Goal: Task Accomplishment & Management: Use online tool/utility

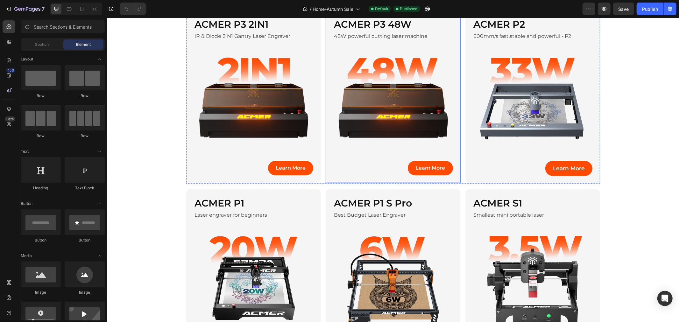
scroll to position [212, 0]
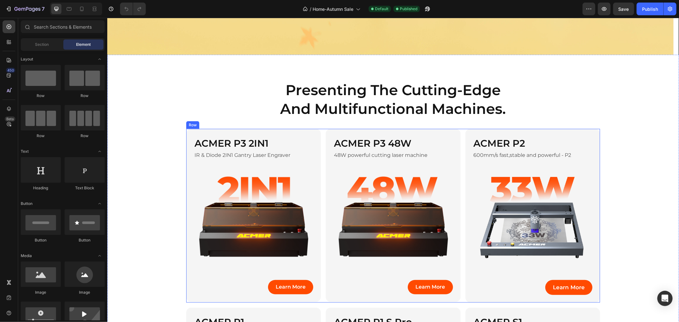
click at [319, 135] on div "ACMER P3 2IN1 Heading IR & Diode 2IN1 Gantry Laser Engraver Text Block Image Le…" at bounding box center [393, 216] width 414 height 174
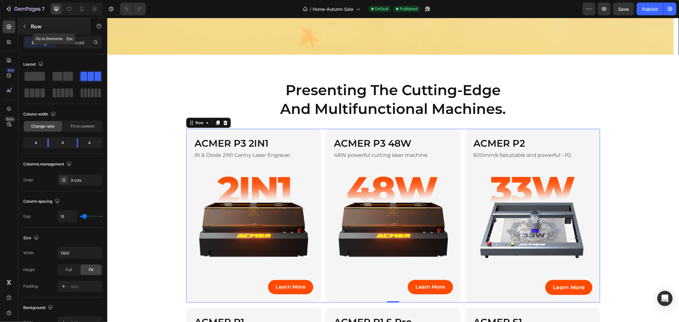
click at [29, 26] on button "button" at bounding box center [24, 26] width 10 height 10
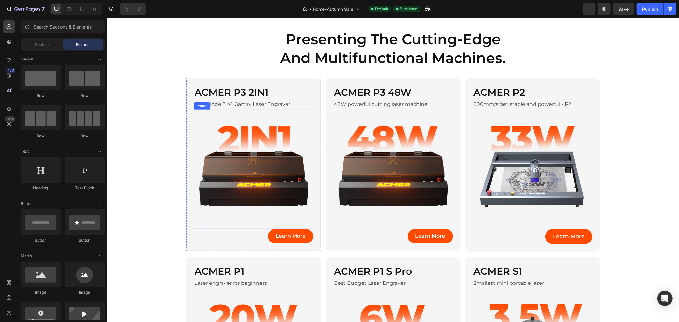
scroll to position [177, 0]
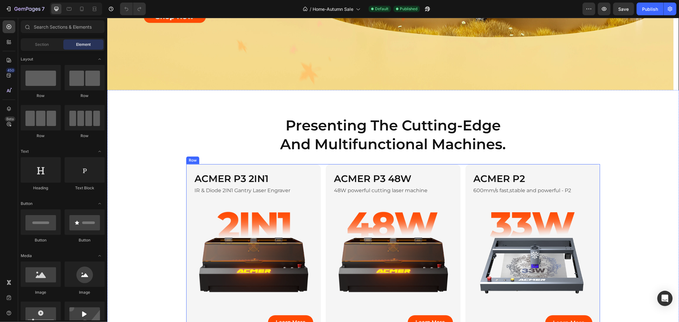
click at [319, 166] on div "ACMER P3 2IN1 Heading IR & Diode 2IN1 Gantry Laser Engraver Text Block Image Le…" at bounding box center [393, 251] width 414 height 174
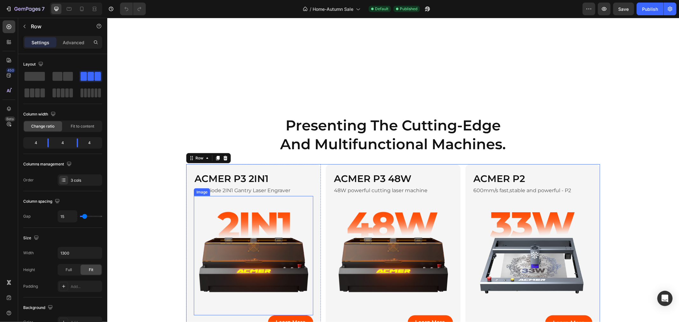
scroll to position [283, 0]
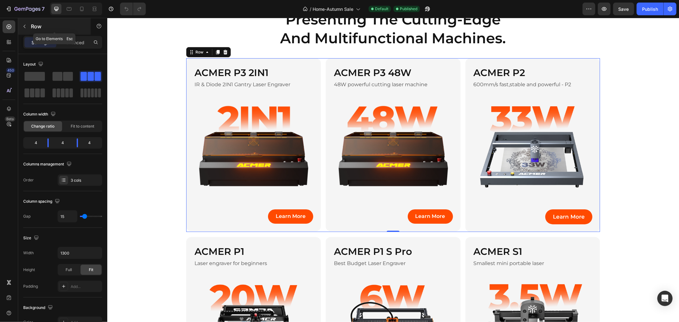
click at [31, 28] on p "Row" at bounding box center [58, 27] width 54 height 8
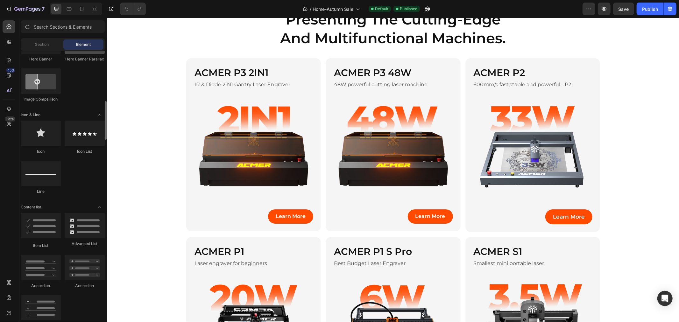
scroll to position [460, 0]
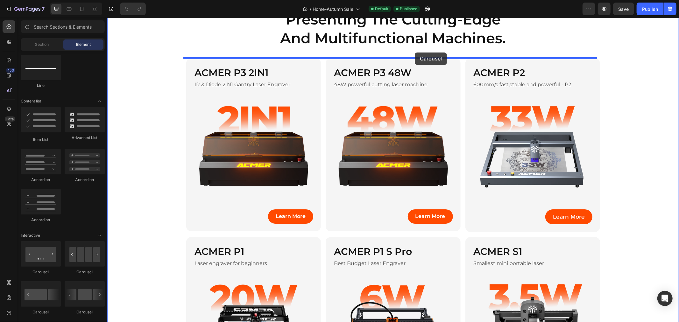
drag, startPoint x: 190, startPoint y: 267, endPoint x: 415, endPoint y: 52, distance: 310.8
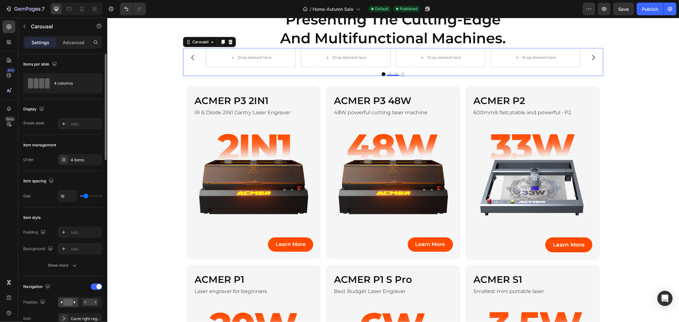
click at [79, 149] on div "Item management" at bounding box center [62, 145] width 79 height 10
click at [81, 153] on div "Item management Order 4 items" at bounding box center [62, 153] width 79 height 36
click at [79, 159] on div "4 items" at bounding box center [86, 160] width 30 height 6
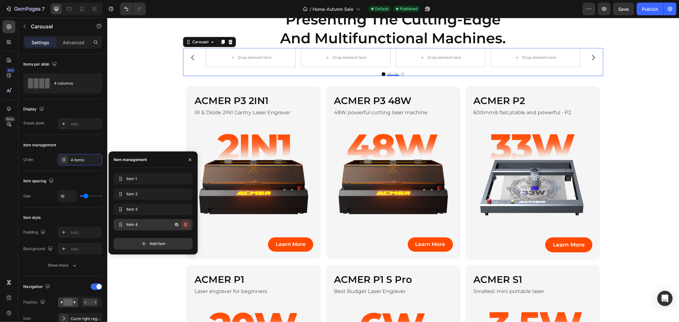
click at [186, 227] on icon "button" at bounding box center [185, 224] width 5 height 5
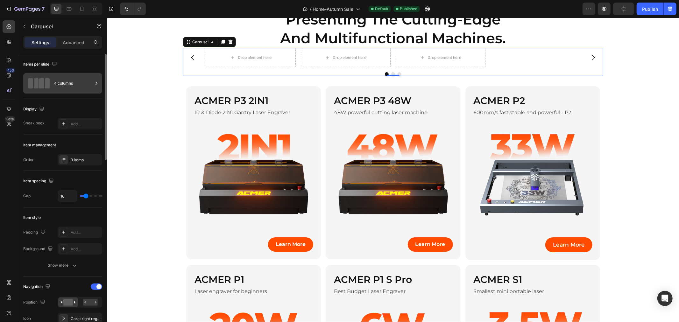
click at [75, 84] on div "4 columns" at bounding box center [73, 83] width 39 height 15
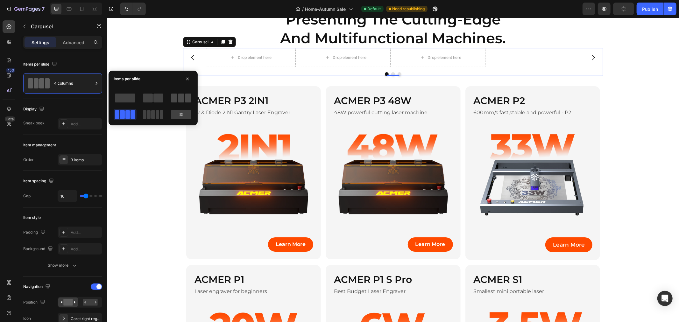
click at [189, 99] on span at bounding box center [188, 98] width 6 height 9
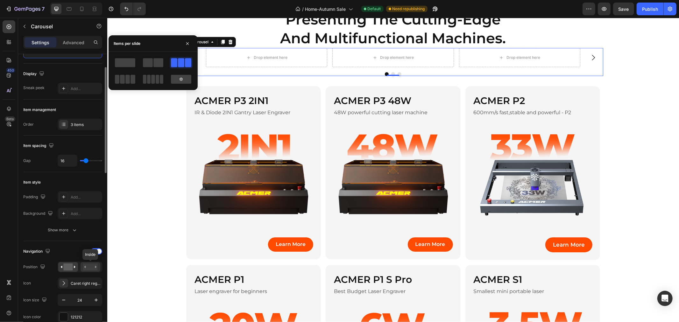
click at [93, 263] on div at bounding box center [91, 267] width 20 height 10
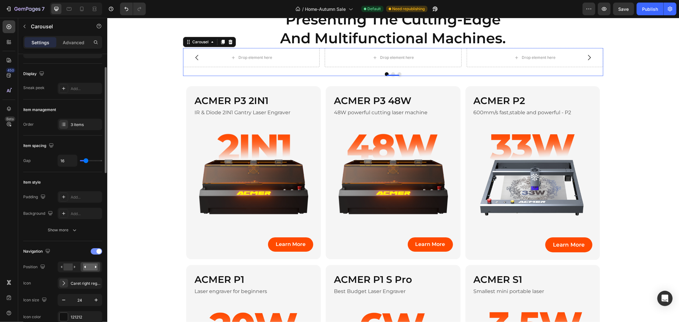
click at [95, 252] on div at bounding box center [96, 251] width 11 height 6
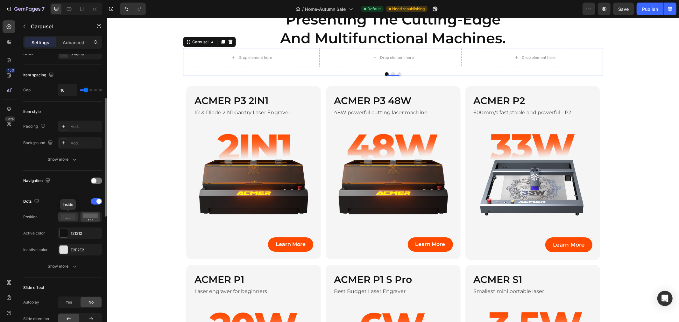
click at [69, 217] on icon at bounding box center [68, 217] width 15 height 6
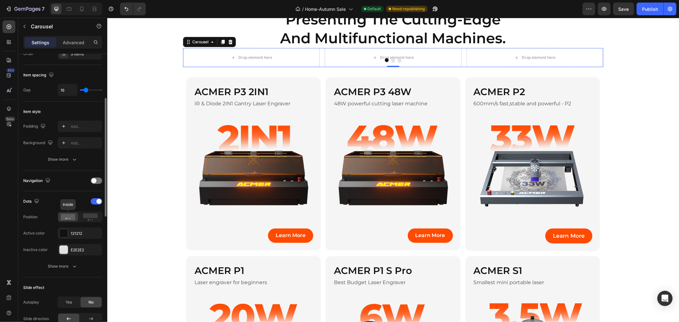
click at [65, 216] on icon at bounding box center [68, 217] width 15 height 6
click at [97, 203] on span at bounding box center [98, 201] width 5 height 5
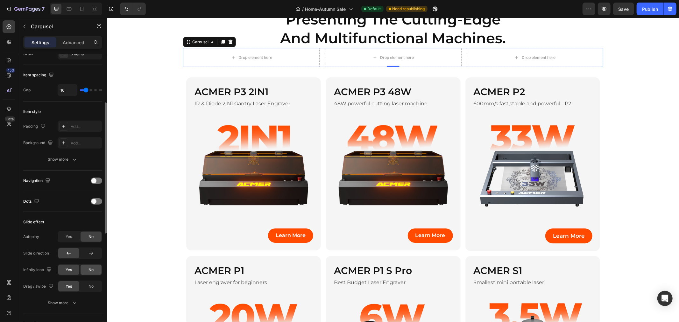
click at [91, 270] on span "No" at bounding box center [91, 270] width 5 height 6
click at [75, 236] on div "Yes" at bounding box center [68, 237] width 21 height 10
type input "2.2s"
type input "2.2"
type input "2.3s"
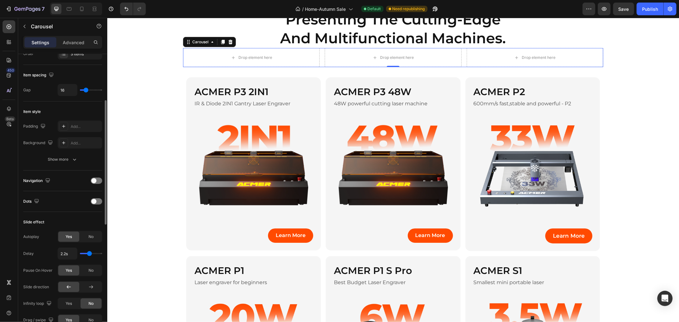
type input "2.3"
type input "2.5s"
type input "2.5"
type input "2.7s"
type input "2.7"
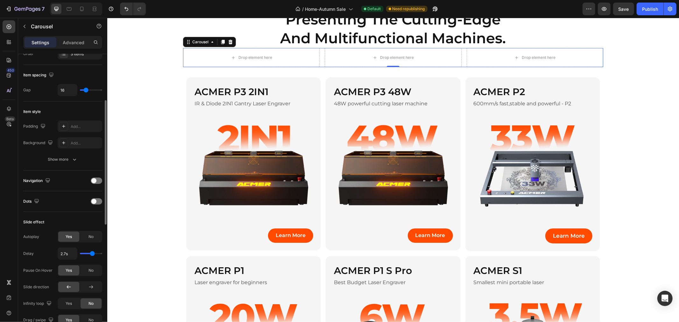
type input "2.8s"
type input "2.8"
type input "3s"
type input "3"
type input "3.1s"
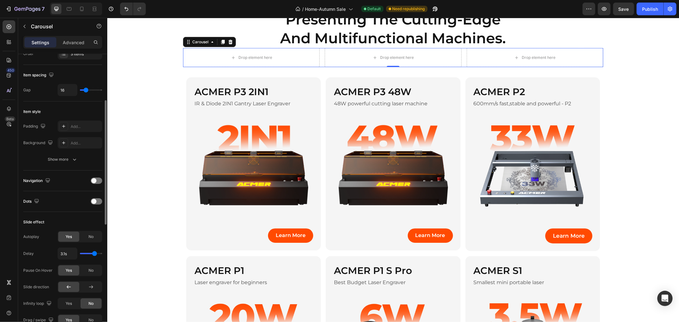
drag, startPoint x: 87, startPoint y: 255, endPoint x: 94, endPoint y: 255, distance: 7.0
type input "3.1"
click at [94, 254] on input "range" at bounding box center [91, 253] width 22 height 1
click at [82, 212] on div "Slide effect Autoplay Yes No Delay 3.1s Pause On Hover Yes No Slide direction I…" at bounding box center [62, 280] width 79 height 136
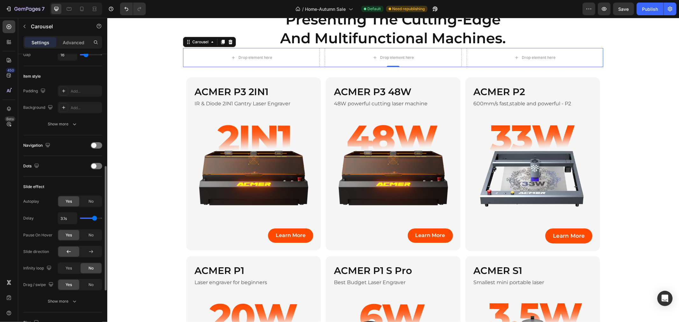
scroll to position [177, 0]
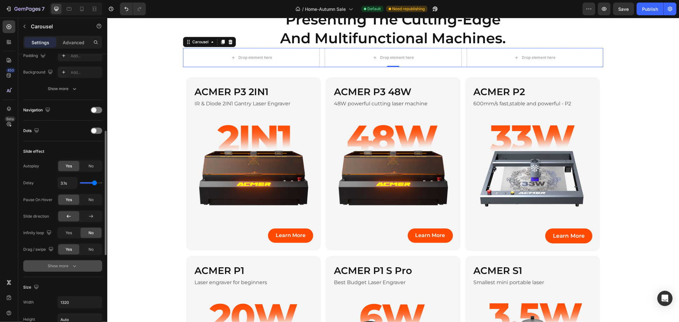
click at [61, 268] on div "Show more" at bounding box center [63, 266] width 30 height 6
click at [100, 252] on div "No" at bounding box center [91, 250] width 21 height 10
click at [78, 249] on div "Yes" at bounding box center [68, 250] width 21 height 10
click at [198, 82] on div "Heading" at bounding box center [204, 81] width 20 height 8
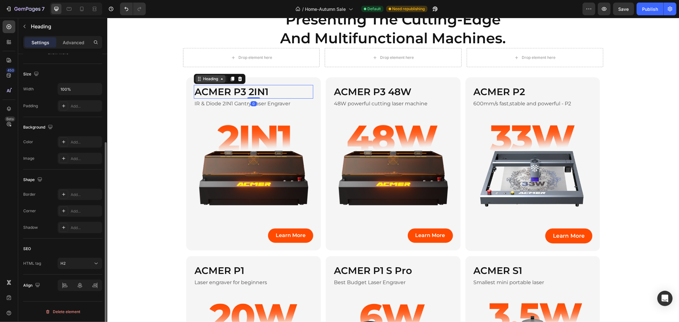
scroll to position [0, 0]
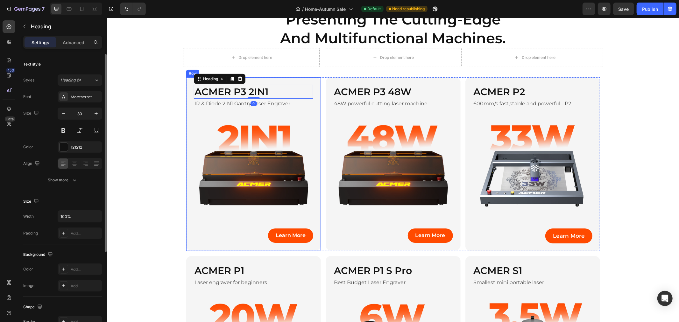
click at [187, 80] on div "ACMER P3 2IN1 Heading 0 IR & Diode 2IN1 Gantry Laser Engraver Text Block Image …" at bounding box center [253, 163] width 135 height 173
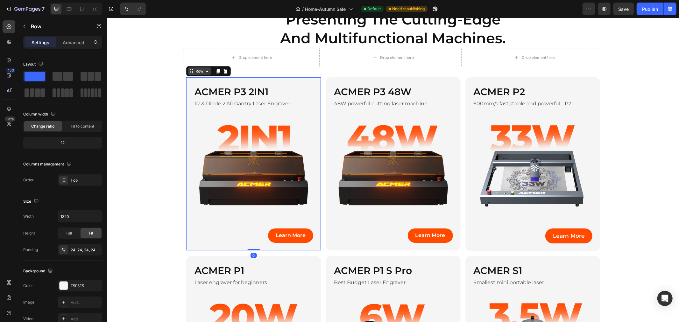
click at [194, 72] on div "Row" at bounding box center [199, 71] width 11 height 6
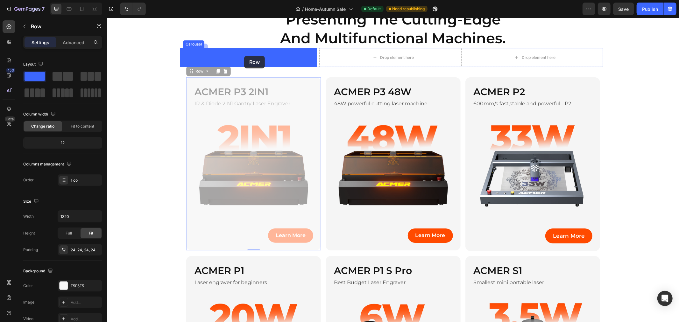
drag, startPoint x: 193, startPoint y: 69, endPoint x: 244, endPoint y: 56, distance: 52.9
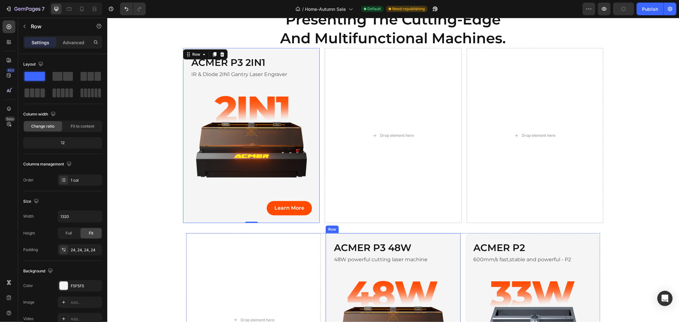
click at [336, 235] on div "ACMER P3 48W Heading 48W powerful cutting laser machine Text Block Image Learn …" at bounding box center [392, 319] width 135 height 173
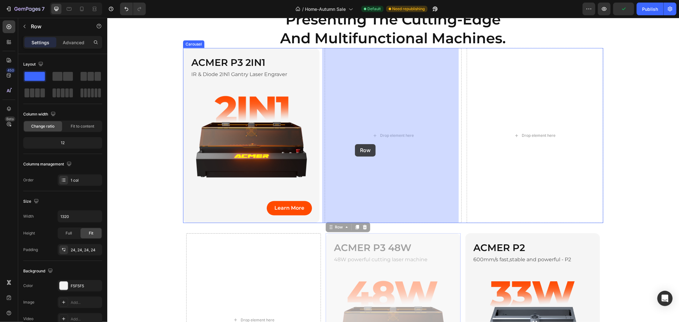
drag, startPoint x: 332, startPoint y: 227, endPoint x: 355, endPoint y: 144, distance: 85.7
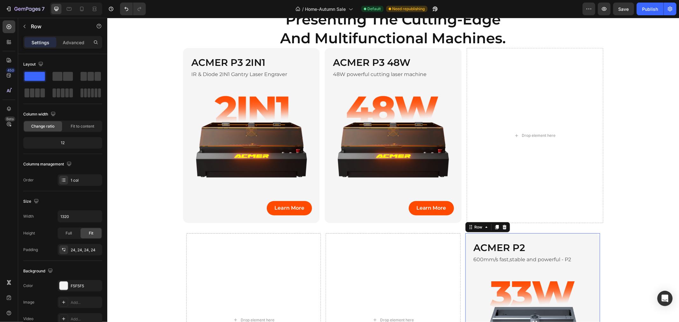
click at [465, 242] on div "ACMER P2 Heading 600mm/s fast,stable and powerful - P2 Text Block Image Learn M…" at bounding box center [532, 320] width 135 height 174
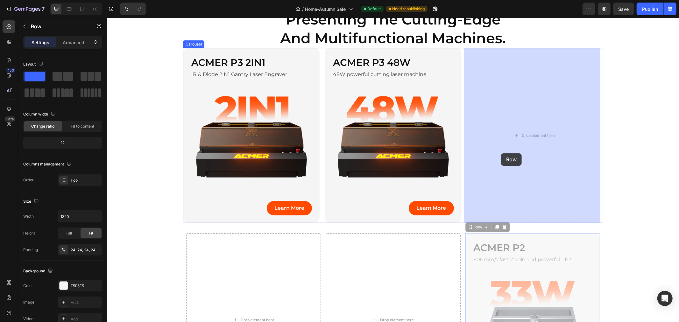
drag, startPoint x: 474, startPoint y: 228, endPoint x: 499, endPoint y: 172, distance: 61.6
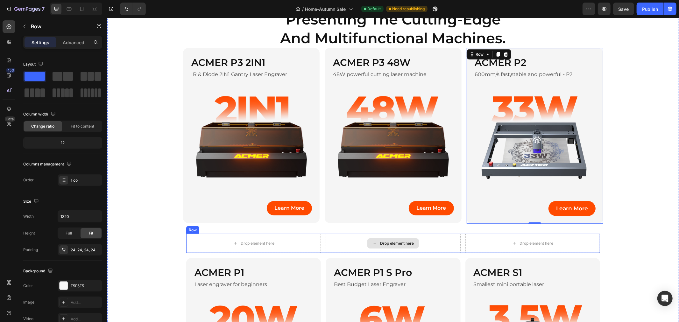
click at [322, 236] on div "Drop element here Drop element here Drop element here Row" at bounding box center [393, 243] width 414 height 19
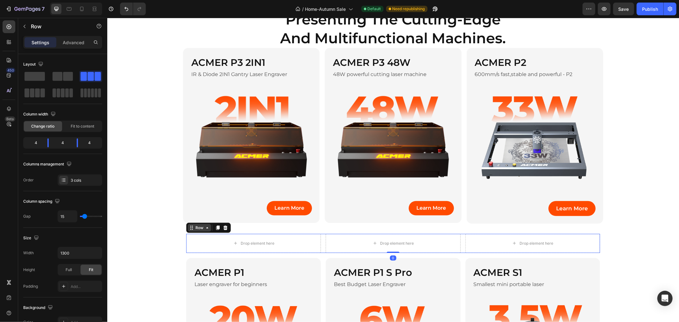
click at [190, 225] on icon at bounding box center [191, 227] width 5 height 5
click at [224, 226] on icon at bounding box center [225, 227] width 5 height 5
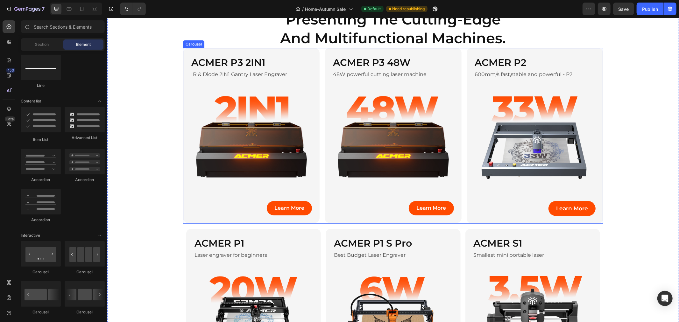
click at [319, 57] on div "ACMER P3 2IN1 Heading IR & Diode 2IN1 Gantry Laser Engraver Text Block Image Le…" at bounding box center [393, 136] width 420 height 176
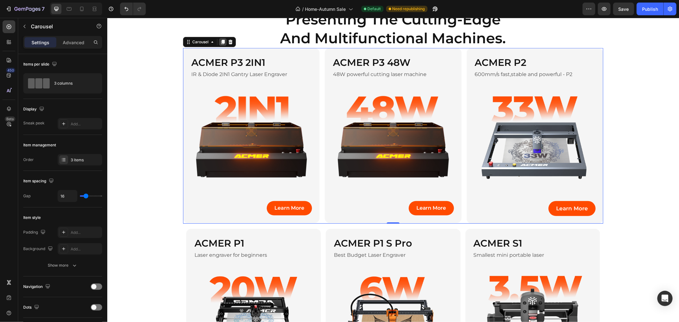
click at [221, 40] on icon at bounding box center [223, 41] width 4 height 4
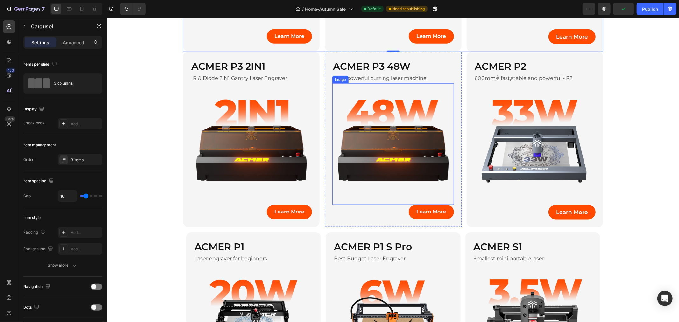
scroll to position [644, 0]
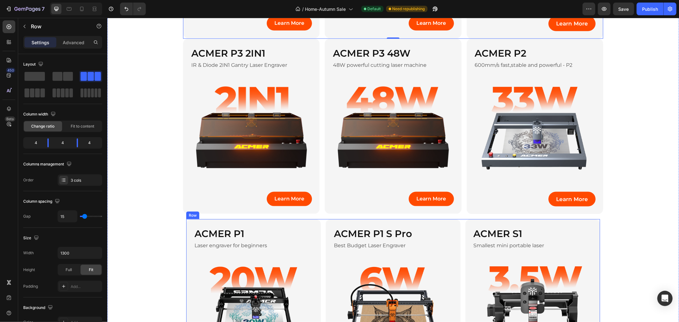
click at [320, 229] on div "ACMER P1 Heading Laser engraver for beginners Text Block Image Learn More Butto…" at bounding box center [393, 305] width 414 height 173
click at [74, 42] on p "Advanced" at bounding box center [74, 42] width 22 height 7
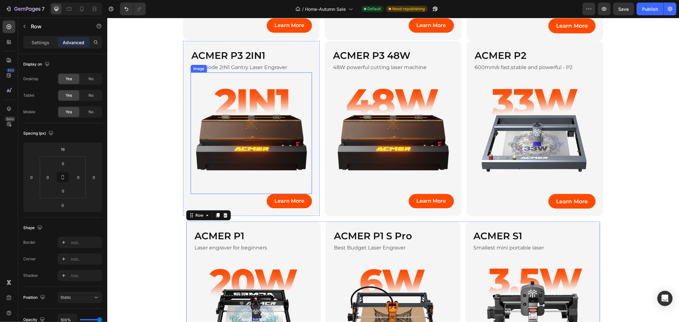
scroll to position [537, 0]
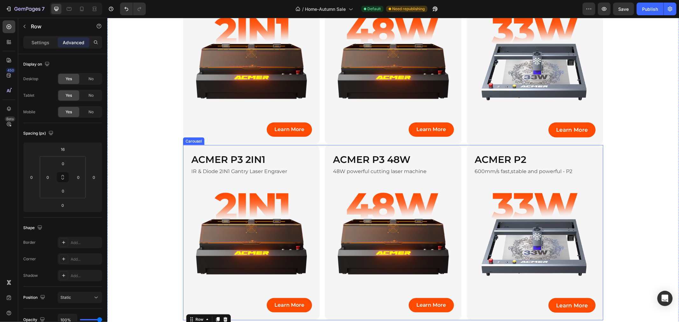
click at [319, 161] on div "ACMER P3 2IN1 Heading IR & Diode 2IN1 Gantry Laser Engraver Text Block Image Le…" at bounding box center [393, 233] width 420 height 176
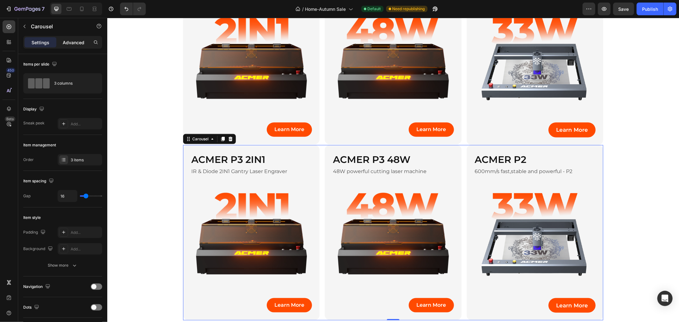
click at [82, 40] on p "Advanced" at bounding box center [74, 42] width 22 height 7
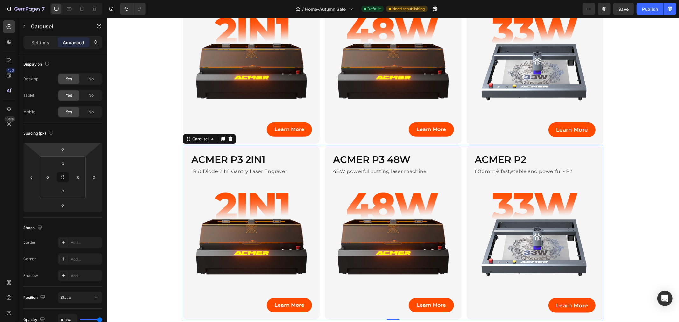
click at [64, 152] on input "0" at bounding box center [62, 150] width 13 height 10
click at [77, 211] on p "L 16px" at bounding box center [78, 211] width 29 height 4
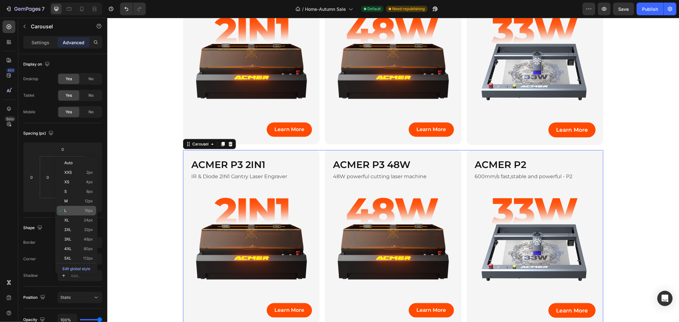
type input "16"
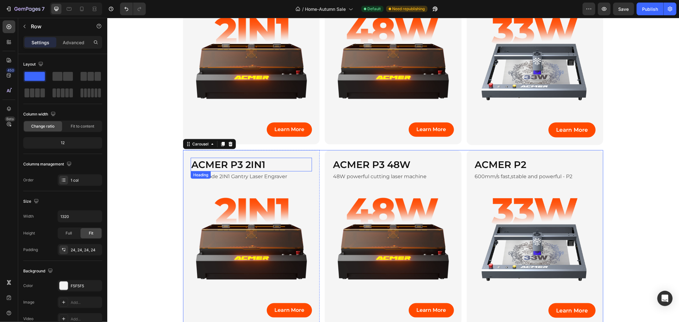
click at [305, 156] on div "ACMER P3 2IN1 Heading IR & Diode 2IN1 Gantry Laser Engraver Text Block Image Le…" at bounding box center [251, 237] width 137 height 175
click at [219, 155] on icon at bounding box center [221, 156] width 5 height 5
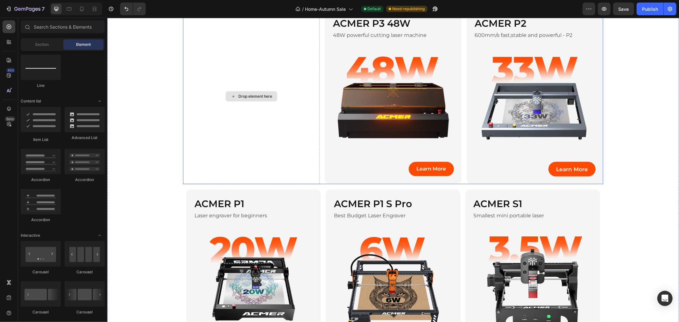
scroll to position [679, 0]
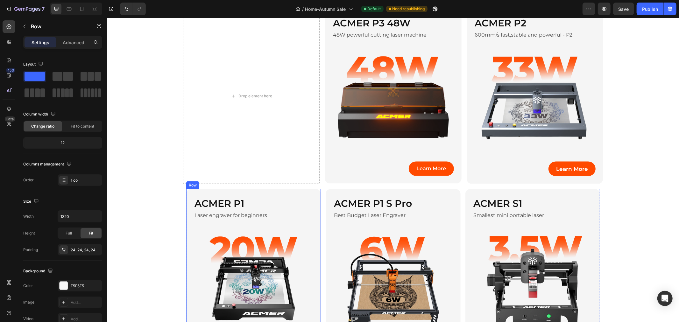
click at [286, 194] on div "ACMER P1 Heading Laser engraver for beginners Text Block Image Learn More Butto…" at bounding box center [253, 275] width 135 height 173
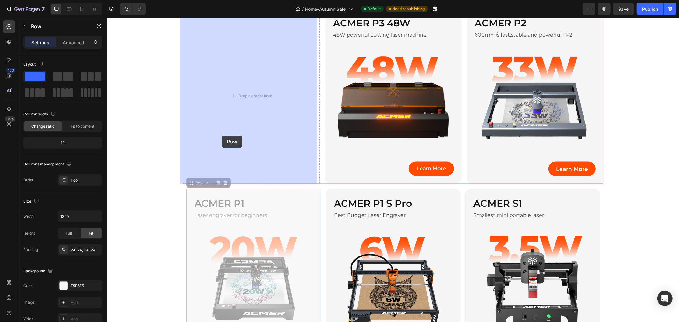
drag, startPoint x: 198, startPoint y: 186, endPoint x: 221, endPoint y: 135, distance: 55.6
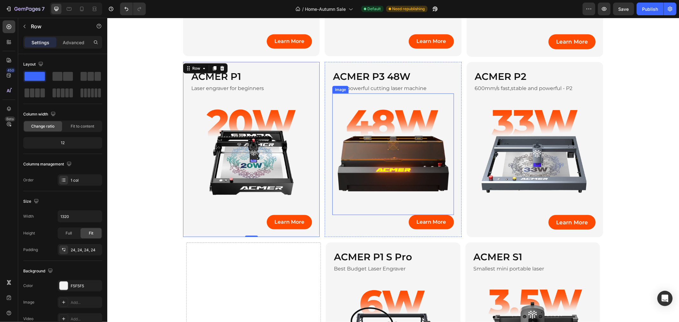
scroll to position [608, 0]
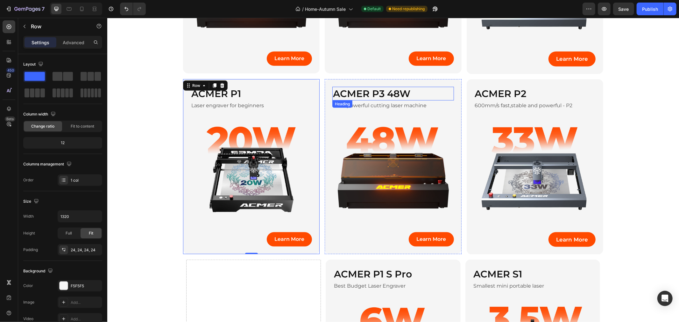
click at [429, 88] on h2 "ACMER P3 48W" at bounding box center [392, 94] width 121 height 14
click at [435, 84] on div "ACMER P3 48W Heading 48W powerful cutting laser machine Text Block Image Learn …" at bounding box center [393, 166] width 137 height 175
click at [362, 86] on icon at bounding box center [363, 85] width 5 height 5
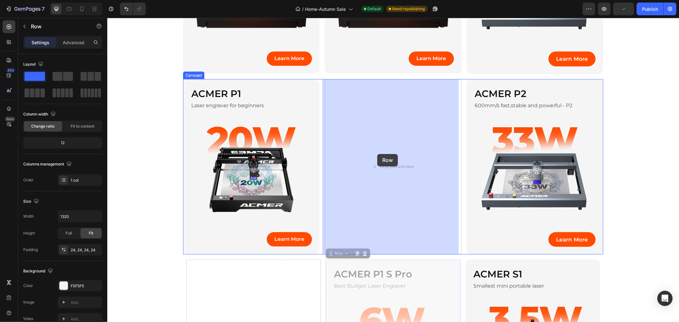
drag, startPoint x: 337, startPoint y: 254, endPoint x: 520, endPoint y: 112, distance: 231.2
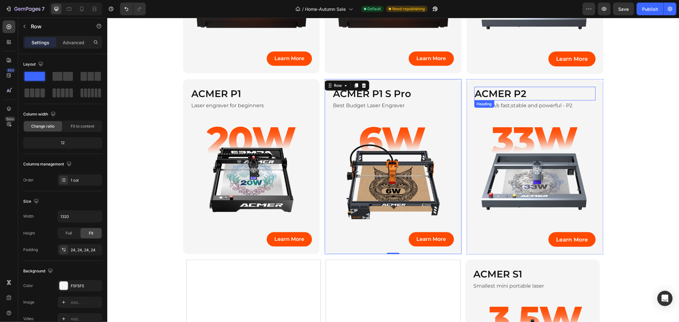
click at [568, 87] on h2 "ACMER P2" at bounding box center [534, 94] width 121 height 14
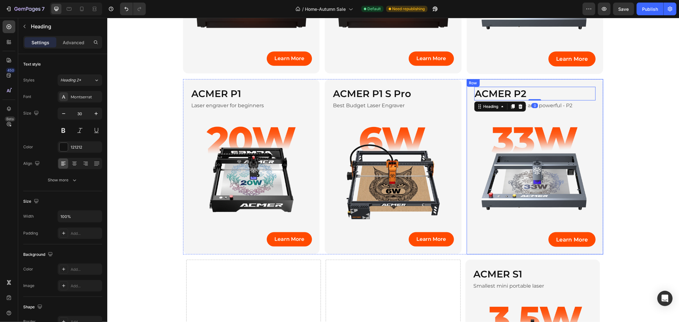
click at [561, 81] on div "ACMER P2 Heading 0 600mm/s fast,stable and powerful - P2 Text Block Image Learn…" at bounding box center [535, 167] width 137 height 176
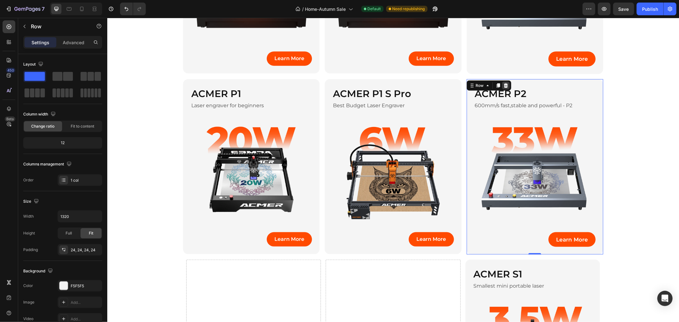
click at [504, 84] on icon at bounding box center [505, 85] width 4 height 4
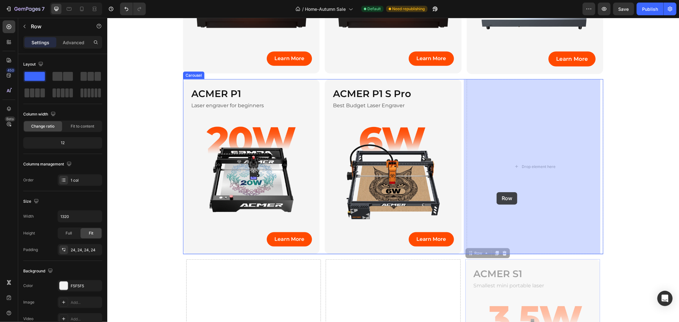
drag, startPoint x: 471, startPoint y: 251, endPoint x: 496, endPoint y: 192, distance: 64.6
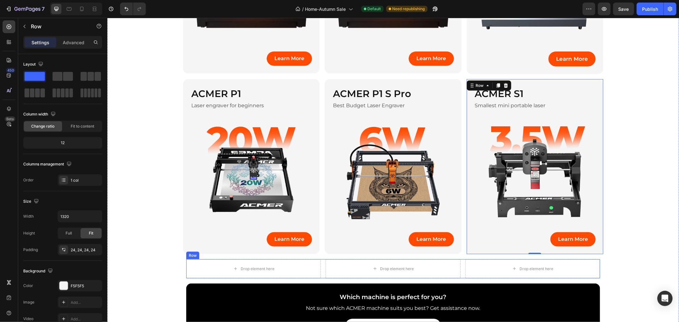
click at [460, 263] on div "Drop element here Drop element here Drop element here Row" at bounding box center [393, 268] width 414 height 19
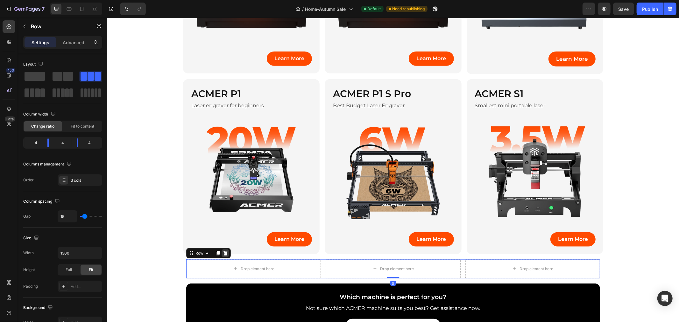
click at [223, 252] on icon at bounding box center [225, 253] width 4 height 4
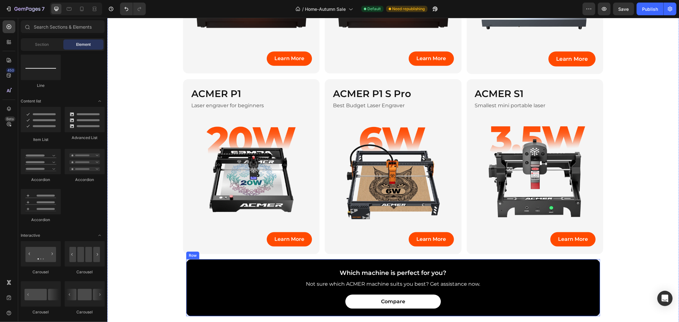
click at [188, 268] on div "Which machine is perfect for you? Text Block Not sure which ACMER machine suits…" at bounding box center [393, 287] width 414 height 57
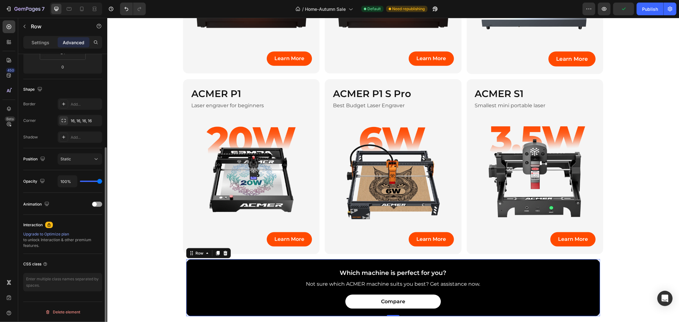
scroll to position [0, 0]
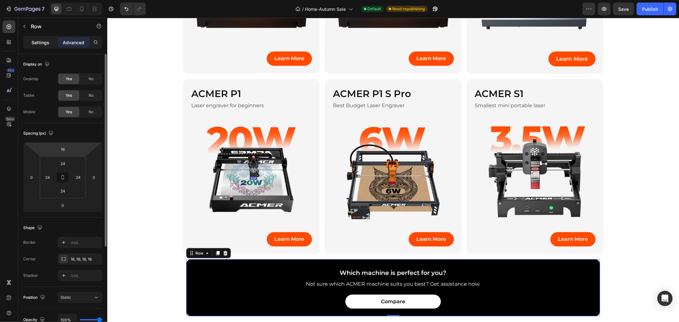
click at [46, 42] on p "Settings" at bounding box center [41, 42] width 18 height 7
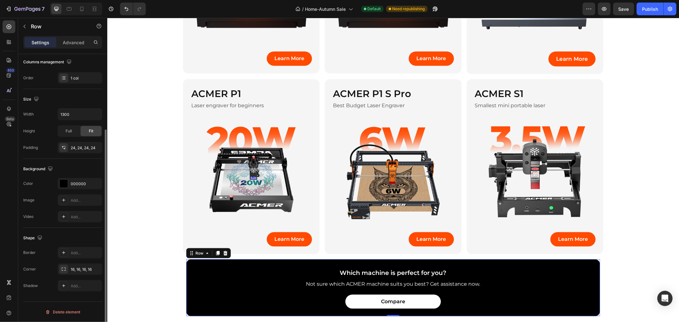
scroll to position [67, 0]
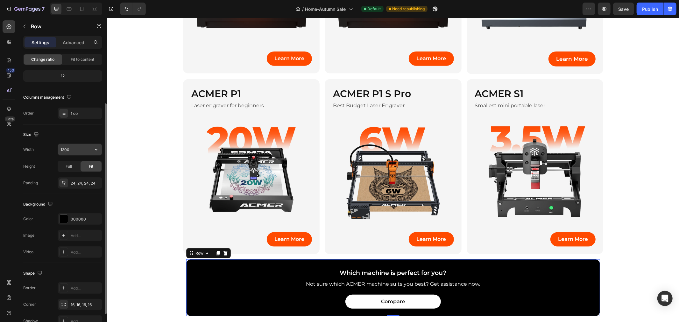
click at [80, 148] on input "1300" at bounding box center [80, 149] width 44 height 11
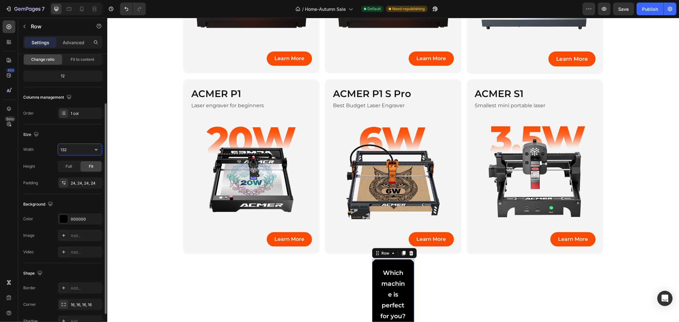
type input "1320"
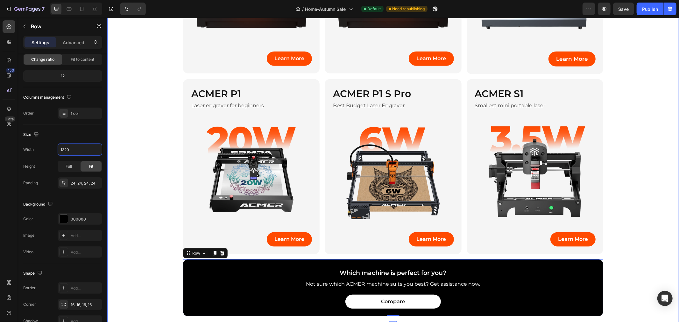
click at [625, 196] on div "ACMER P1 Heading Laser engraver for beginners Text Block Image Learn More Butto…" at bounding box center [393, 164] width 572 height 180
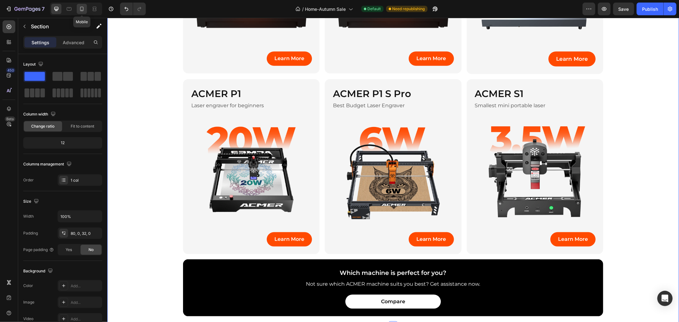
click at [80, 11] on icon at bounding box center [82, 9] width 6 height 6
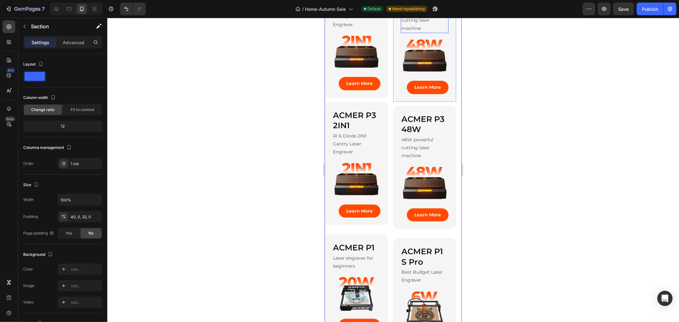
scroll to position [227, 0]
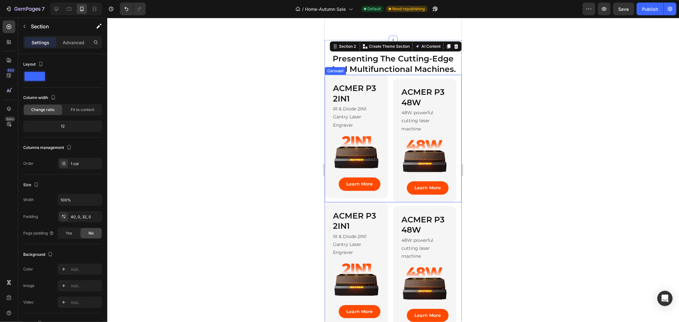
click at [392, 84] on div "ACMER P3 2IN1 Heading IR & Diode 2IN1 Gantry Laser Engraver Text Block Image Le…" at bounding box center [393, 138] width 137 height 127
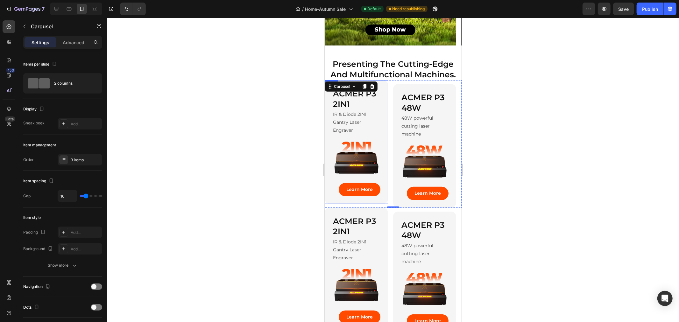
scroll to position [14, 0]
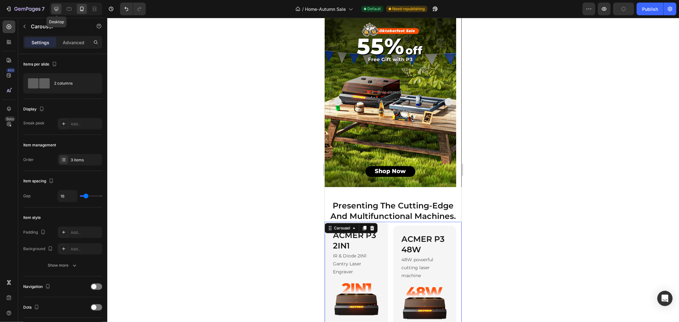
click at [56, 10] on icon at bounding box center [56, 9] width 4 height 4
type input "1320"
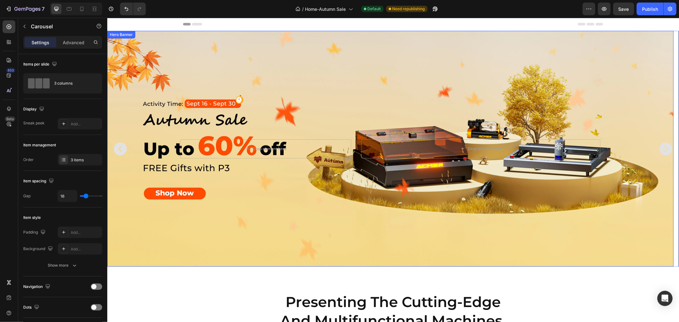
click at [353, 105] on div "Background Image" at bounding box center [390, 149] width 567 height 236
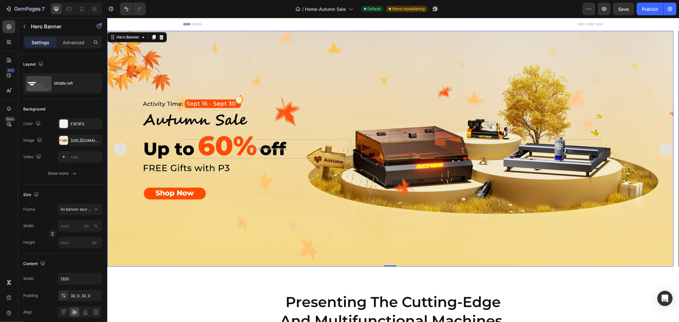
click at [333, 68] on div "Background Image" at bounding box center [390, 149] width 567 height 236
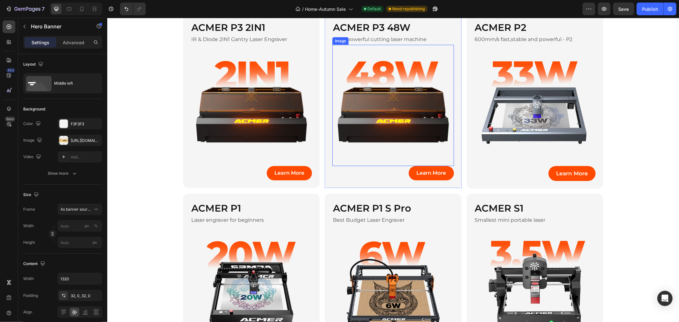
scroll to position [495, 0]
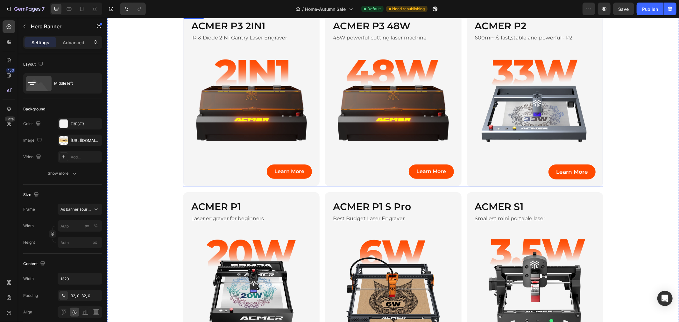
click at [319, 67] on div "ACMER P3 2IN1 Heading IR & Diode 2IN1 Gantry Laser Engraver Text Block Image Le…" at bounding box center [393, 99] width 420 height 176
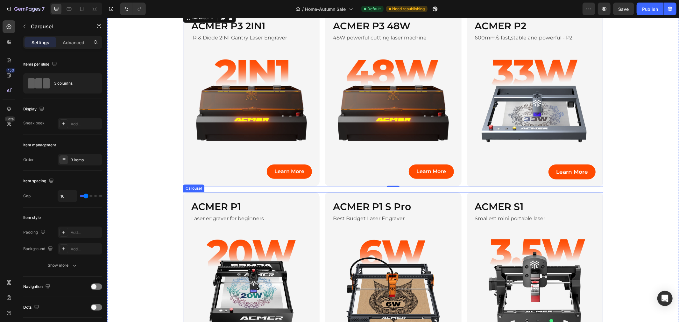
click at [321, 215] on div "ACMER P1 Heading Laser engraver for beginners Text Block Image Learn More Butto…" at bounding box center [393, 279] width 420 height 175
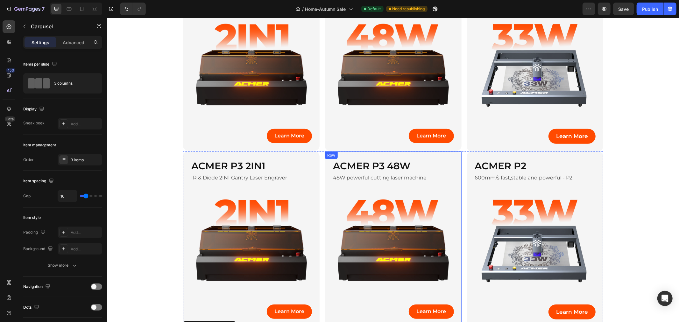
scroll to position [354, 0]
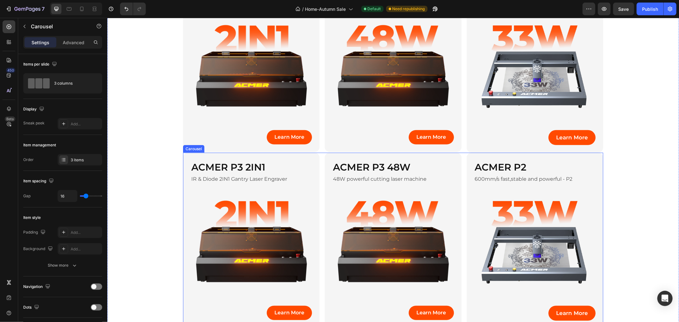
click at [319, 166] on div "ACMER P3 2IN1 Heading IR & Diode 2IN1 Gantry Laser Engraver Text Block Image Le…" at bounding box center [393, 241] width 420 height 176
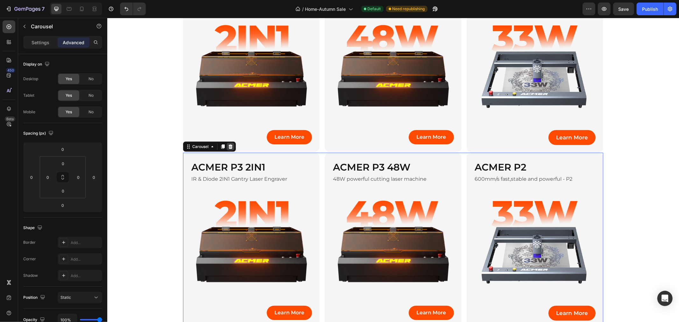
click at [229, 146] on icon at bounding box center [230, 146] width 5 height 5
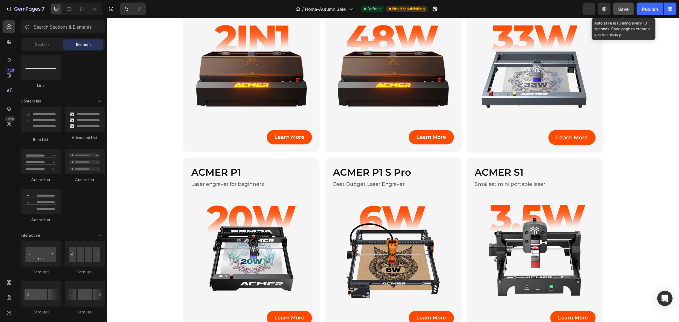
click at [629, 10] on span "Save" at bounding box center [624, 8] width 11 height 5
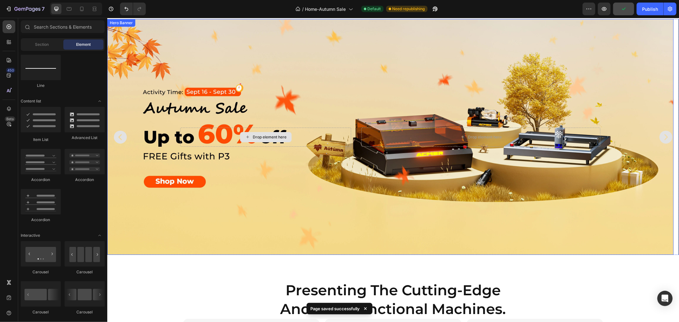
scroll to position [0, 0]
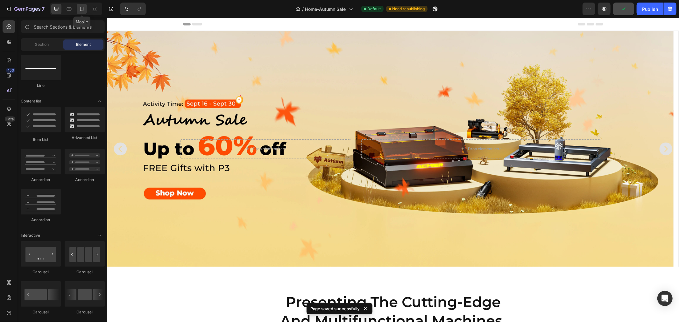
click at [85, 9] on div at bounding box center [82, 9] width 10 height 10
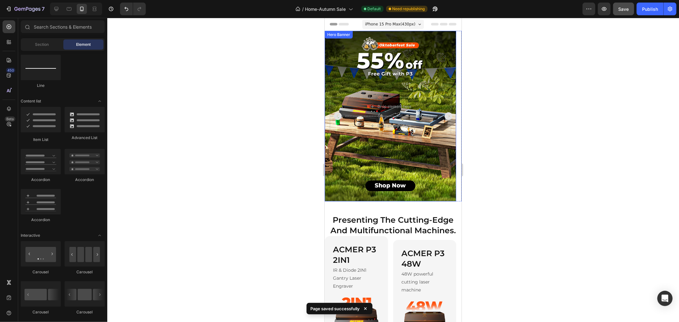
click at [405, 80] on div "Background Image" at bounding box center [391, 116] width 132 height 171
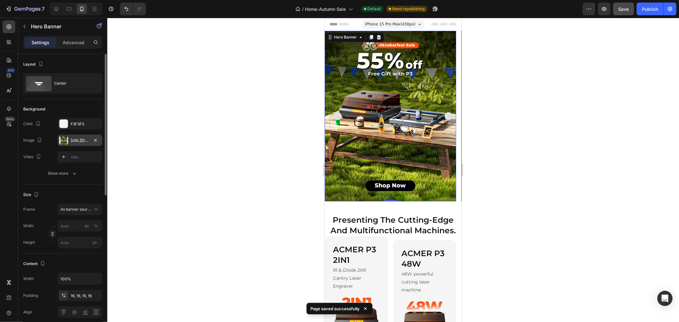
click at [77, 141] on div "[URL][DOMAIN_NAME]" at bounding box center [80, 141] width 18 height 6
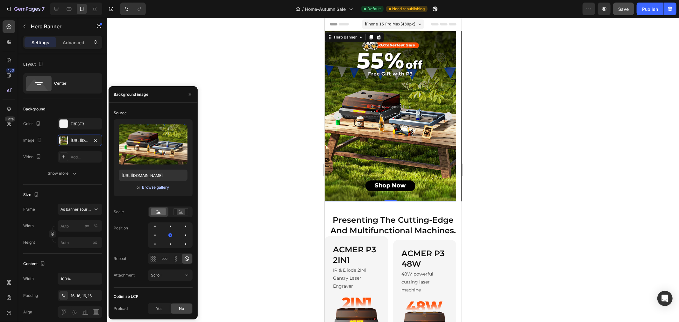
click at [154, 187] on div "Browse gallery" at bounding box center [155, 188] width 27 height 6
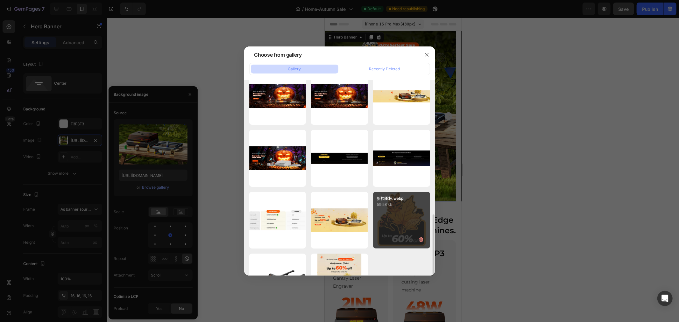
scroll to position [182, 0]
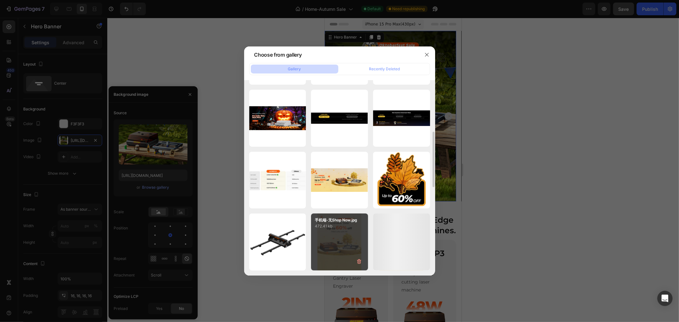
click at [354, 223] on p "手机端-无Shop Now.jpg" at bounding box center [339, 221] width 49 height 6
type input "[URL][DOMAIN_NAME]"
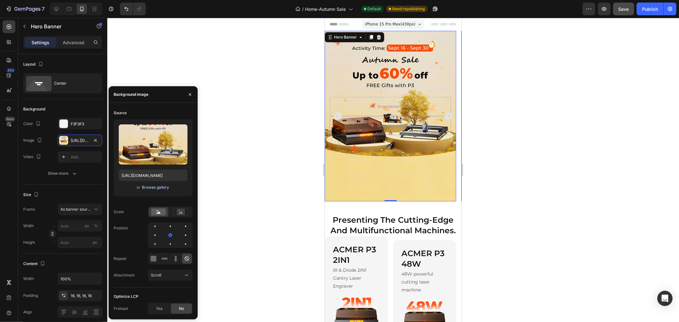
click at [155, 189] on div "Browse gallery" at bounding box center [155, 188] width 27 height 6
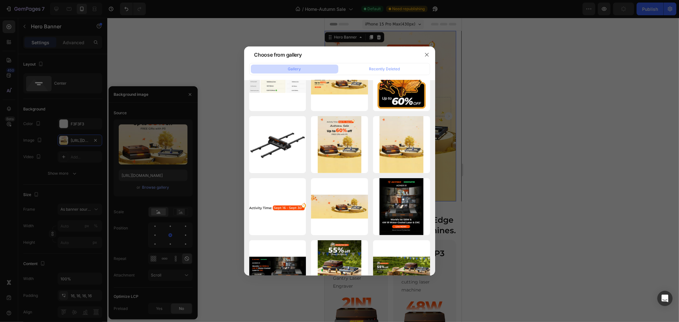
scroll to position [421, 0]
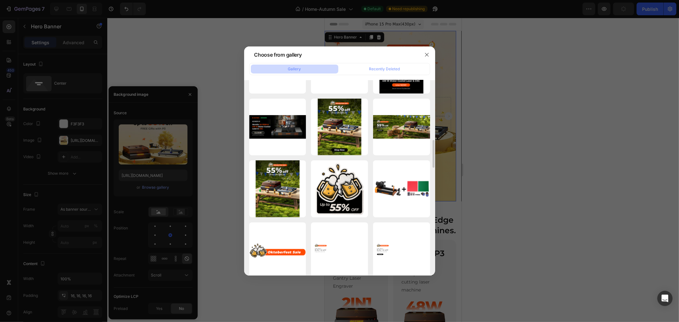
click at [603, 165] on div at bounding box center [339, 161] width 679 height 322
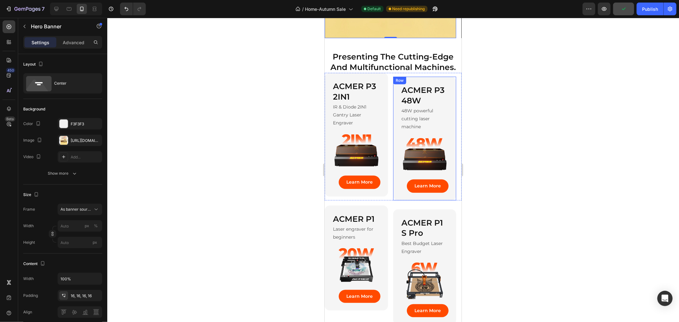
scroll to position [177, 0]
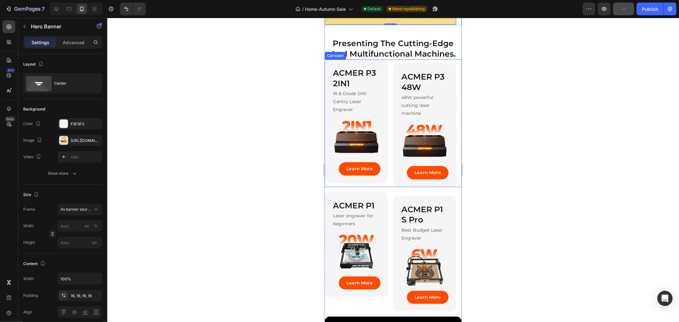
click at [390, 98] on div "ACMER P3 2IN1 Heading IR & Diode 2IN1 Gantry Laser Engraver Text Block Image Le…" at bounding box center [393, 122] width 137 height 127
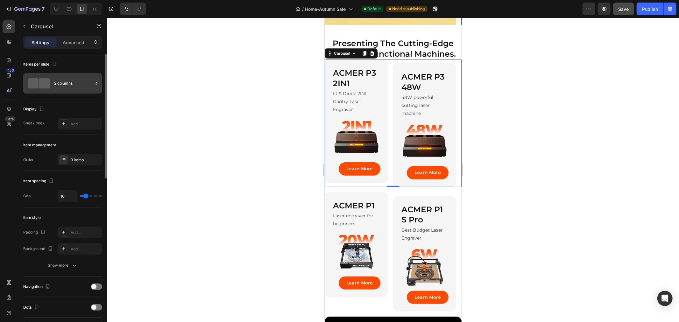
click at [68, 88] on div "2 columns" at bounding box center [73, 83] width 39 height 15
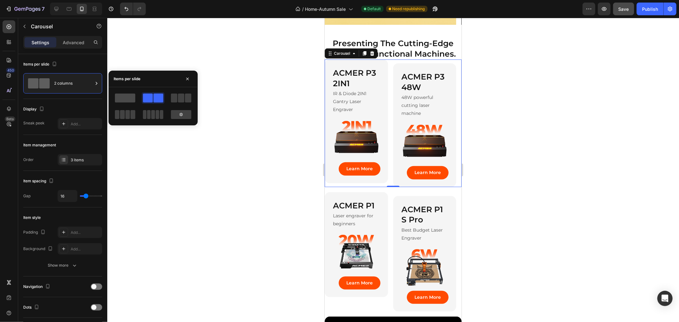
click at [119, 97] on span at bounding box center [125, 98] width 20 height 9
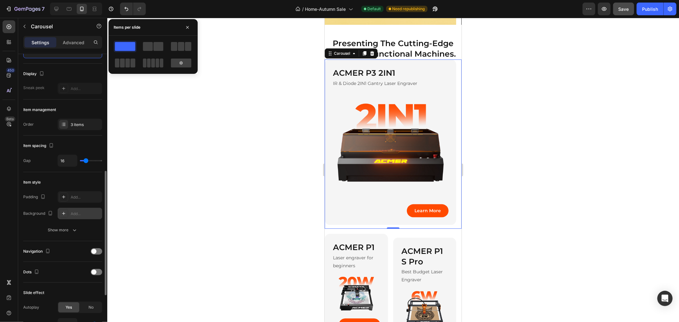
scroll to position [141, 0]
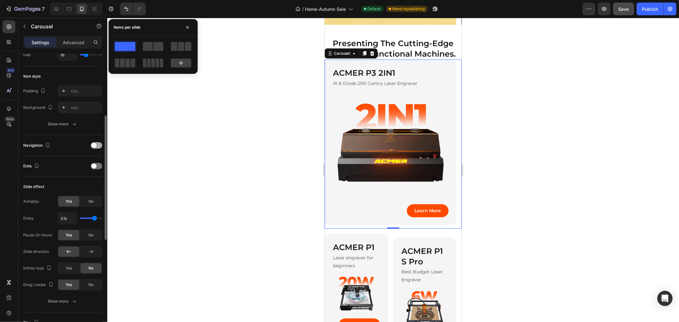
click at [93, 145] on span at bounding box center [93, 145] width 5 height 5
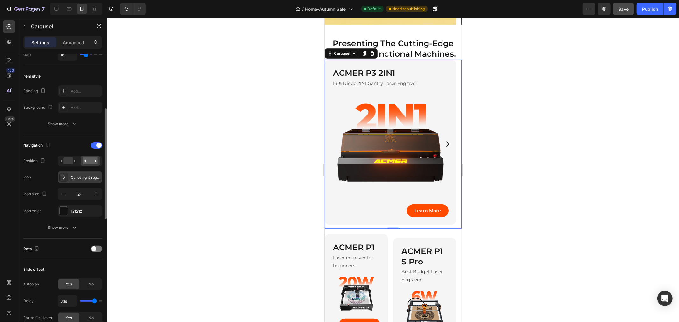
click at [75, 177] on div "Caret right regular" at bounding box center [86, 178] width 30 height 6
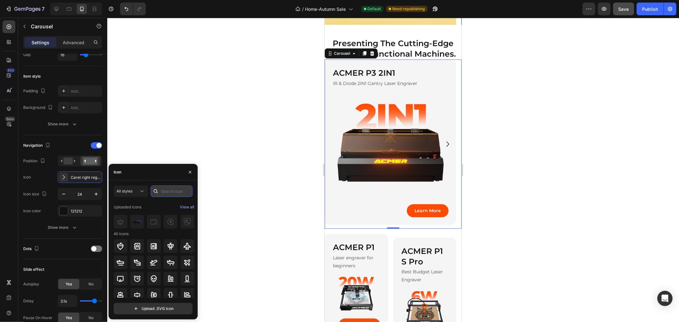
click at [163, 194] on input "text" at bounding box center [172, 191] width 42 height 11
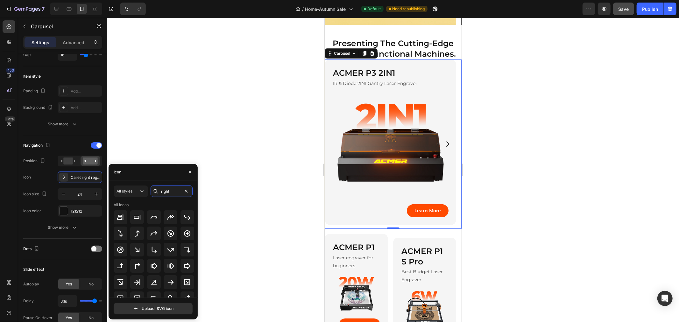
type input "right"
click at [157, 204] on div "All icons" at bounding box center [154, 205] width 81 height 6
click at [129, 187] on button "All styles" at bounding box center [131, 191] width 34 height 11
click at [120, 259] on div "Filled" at bounding box center [119, 255] width 52 height 12
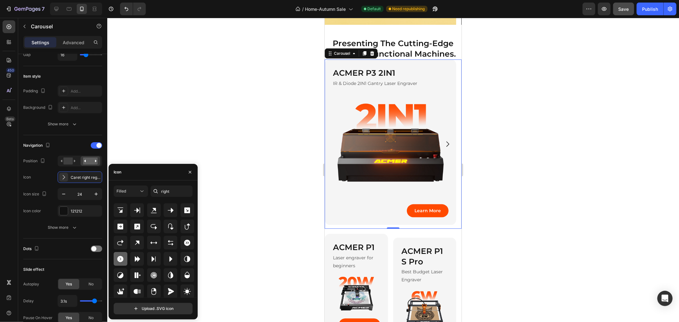
click at [124, 260] on icon at bounding box center [121, 259] width 8 height 8
click at [185, 174] on button "button" at bounding box center [190, 172] width 10 height 10
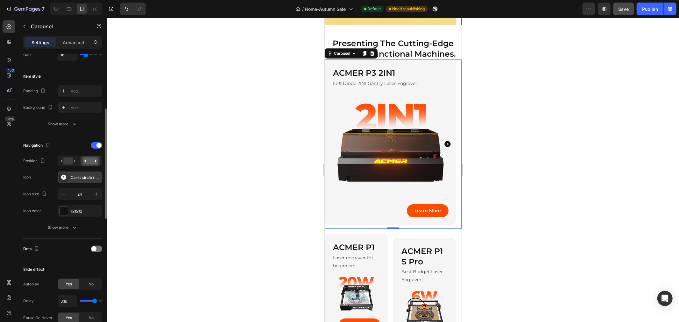
click at [93, 179] on div "Caret circle right filled" at bounding box center [86, 178] width 30 height 6
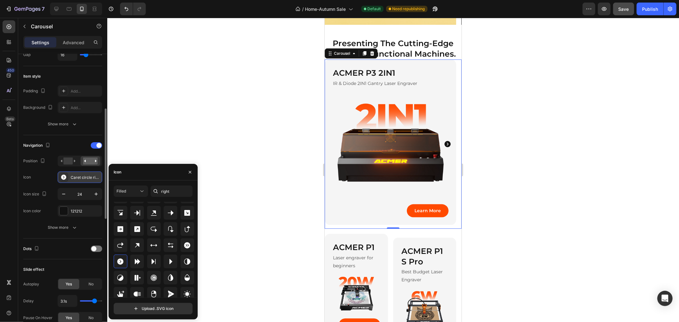
scroll to position [65, 0]
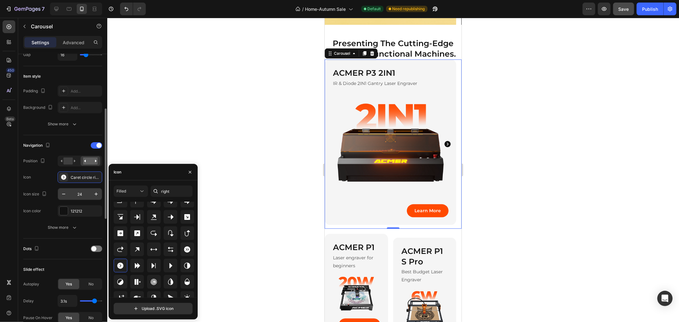
click at [82, 192] on input "24" at bounding box center [79, 194] width 21 height 11
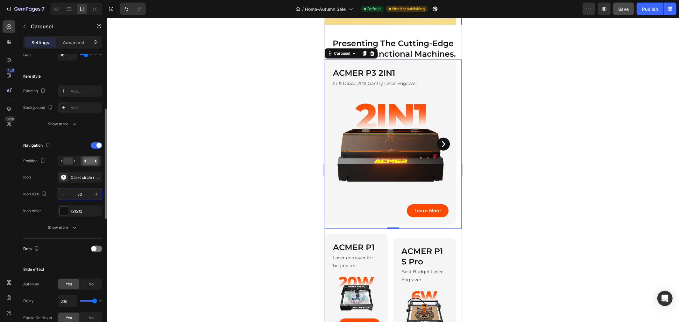
type input "5"
type input "3"
type input "4"
type input "35"
click at [77, 213] on div "121212" at bounding box center [80, 212] width 18 height 6
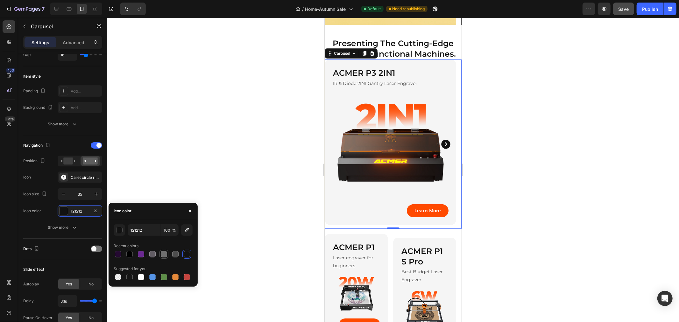
click at [166, 256] on div at bounding box center [164, 254] width 6 height 6
click at [120, 276] on div at bounding box center [118, 277] width 6 height 6
type input "000000"
type input "0"
click at [141, 278] on div at bounding box center [141, 277] width 6 height 6
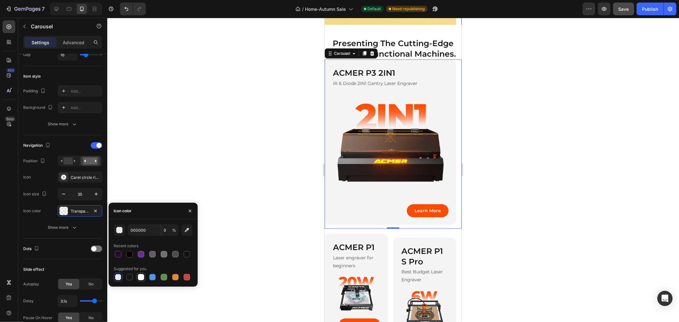
type input "FFFFFF"
type input "100"
click at [154, 256] on div at bounding box center [152, 254] width 6 height 6
click at [120, 253] on div at bounding box center [118, 254] width 6 height 6
click at [132, 255] on div at bounding box center [129, 254] width 6 height 6
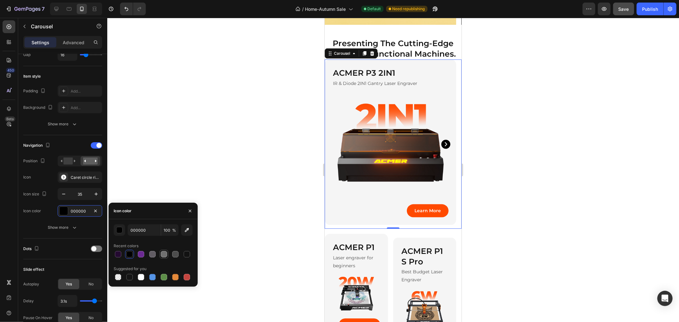
click at [163, 257] on div at bounding box center [164, 254] width 6 height 6
click at [152, 257] on div at bounding box center [152, 254] width 6 height 6
click at [164, 256] on div at bounding box center [164, 254] width 6 height 6
click at [173, 256] on div at bounding box center [175, 254] width 6 height 6
type input "4D4D4D"
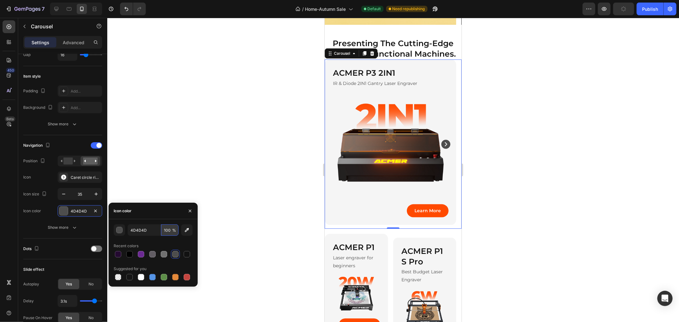
click at [169, 234] on input "100" at bounding box center [170, 230] width 18 height 11
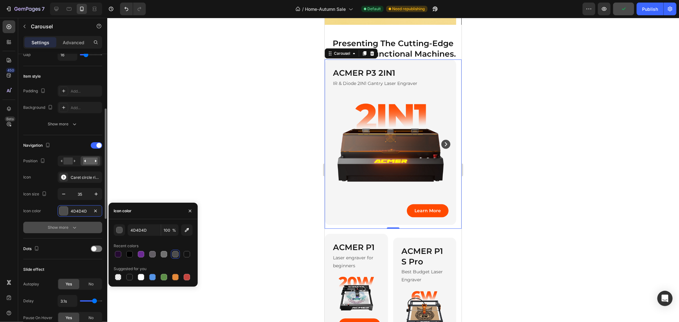
click at [72, 231] on button "Show more" at bounding box center [62, 227] width 79 height 11
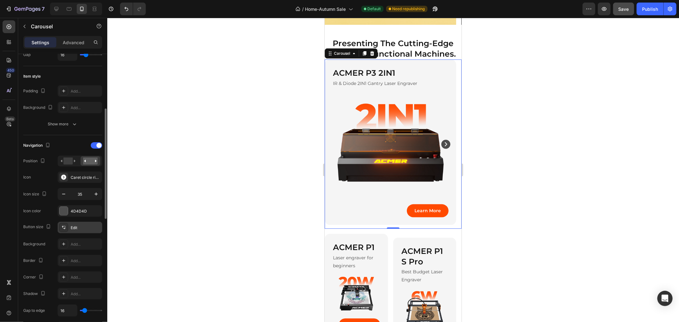
click at [79, 227] on div "Edit" at bounding box center [86, 228] width 30 height 6
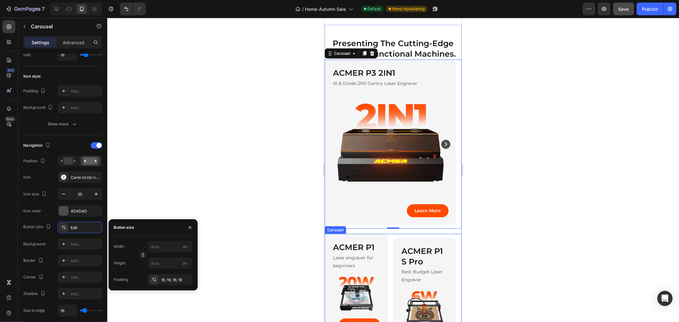
scroll to position [247, 0]
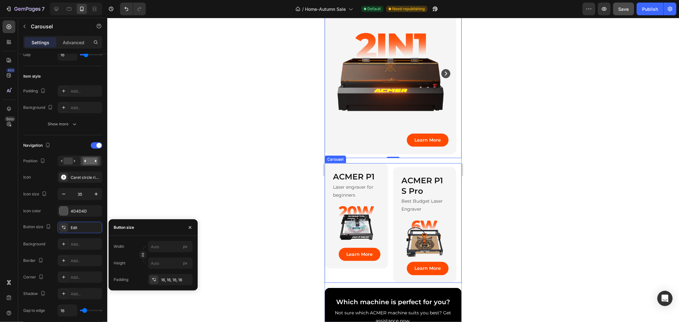
click at [390, 187] on div "ACMER P1 Heading Laser engraver for beginners Text Block Image Learn More Butto…" at bounding box center [393, 222] width 137 height 119
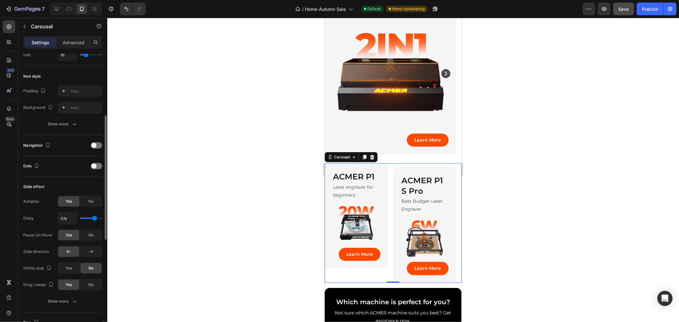
scroll to position [0, 0]
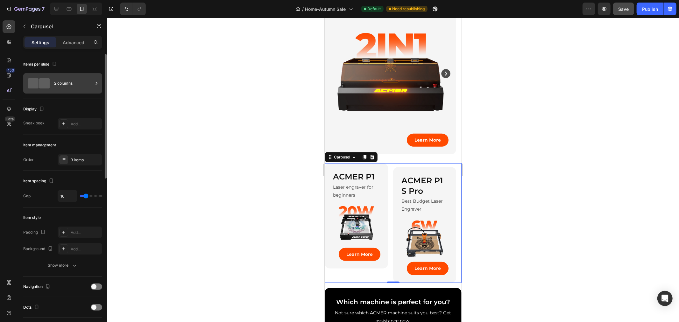
click at [74, 87] on div "2 columns" at bounding box center [73, 83] width 39 height 15
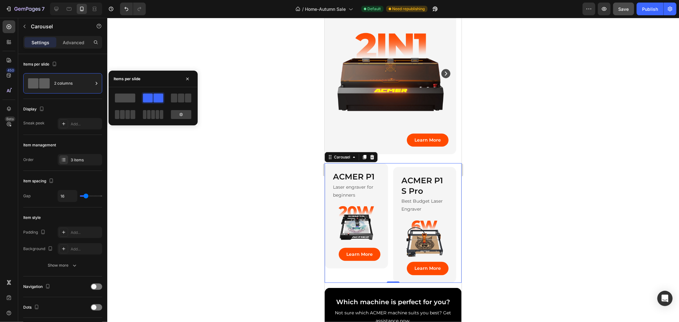
click at [122, 100] on span at bounding box center [125, 98] width 20 height 9
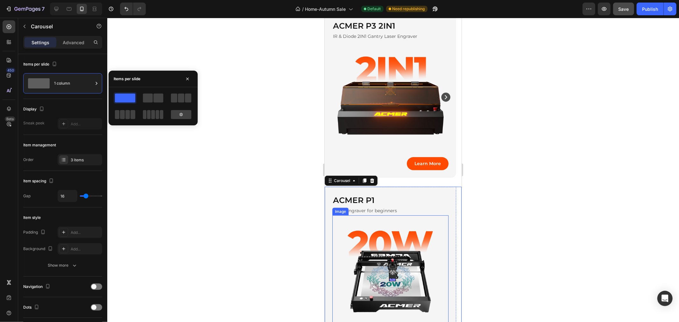
scroll to position [247, 0]
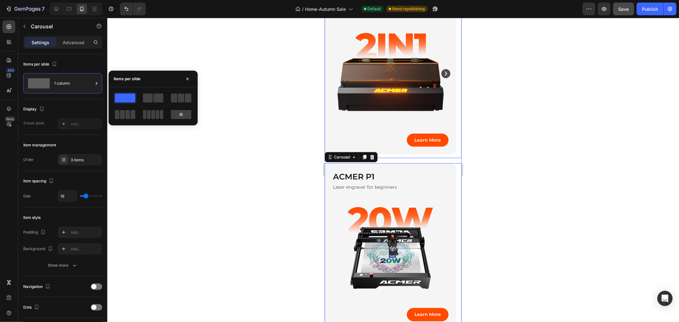
click at [443, 71] on icon "Carousel Next Arrow" at bounding box center [445, 73] width 9 height 9
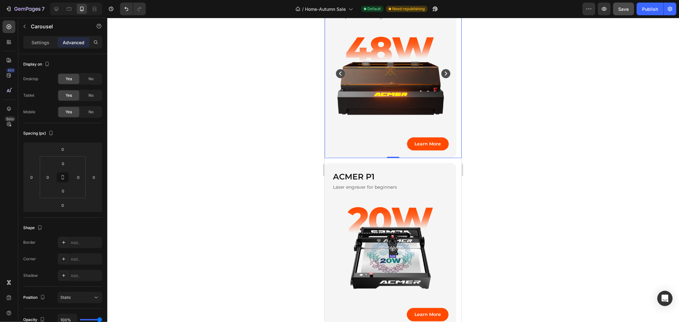
click at [443, 71] on icon "Carousel Next Arrow" at bounding box center [445, 73] width 9 height 9
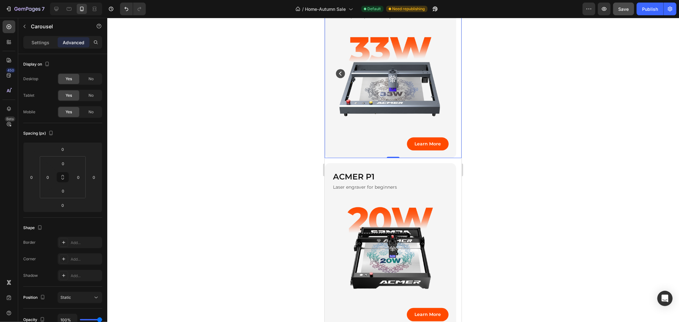
click at [337, 73] on icon "Carousel Back Arrow" at bounding box center [340, 73] width 9 height 9
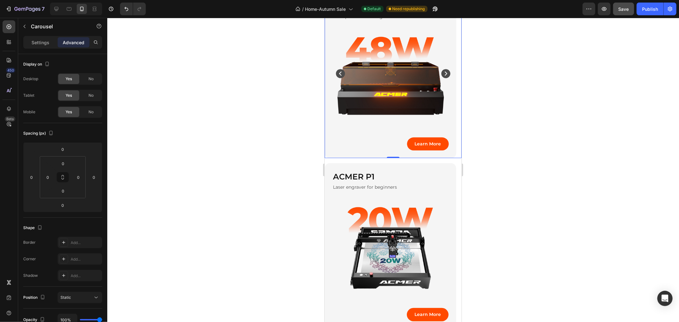
click at [341, 71] on icon "Carousel Back Arrow" at bounding box center [340, 73] width 11 height 11
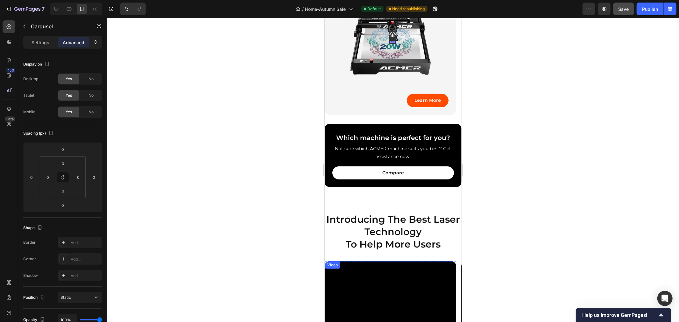
scroll to position [566, 0]
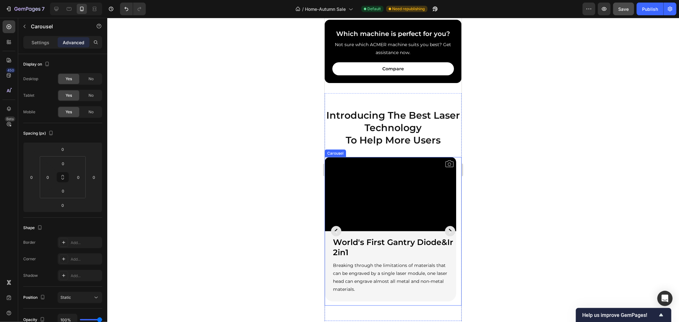
click at [331, 234] on icon "Carousel Back Arrow" at bounding box center [336, 231] width 13 height 16
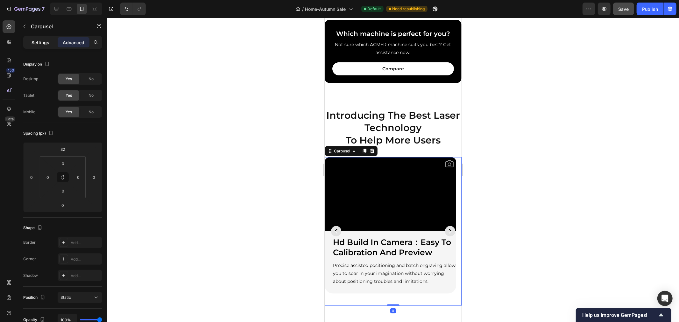
click at [42, 43] on p "Settings" at bounding box center [41, 42] width 18 height 7
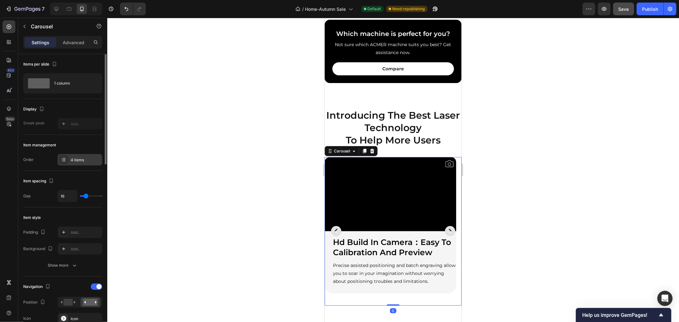
click at [80, 160] on div "4 items" at bounding box center [86, 160] width 30 height 6
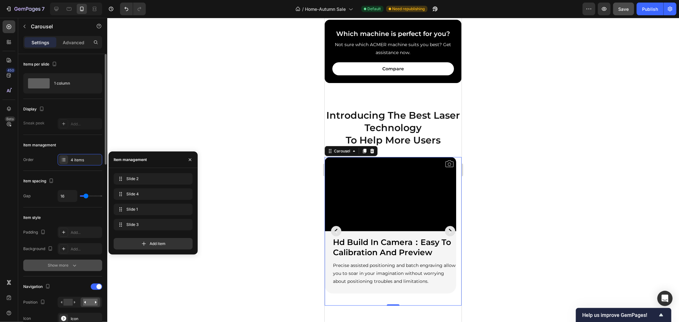
scroll to position [106, 0]
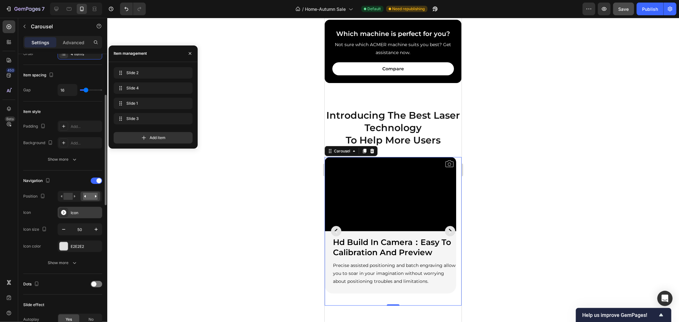
click at [82, 215] on div "Icon" at bounding box center [86, 213] width 30 height 6
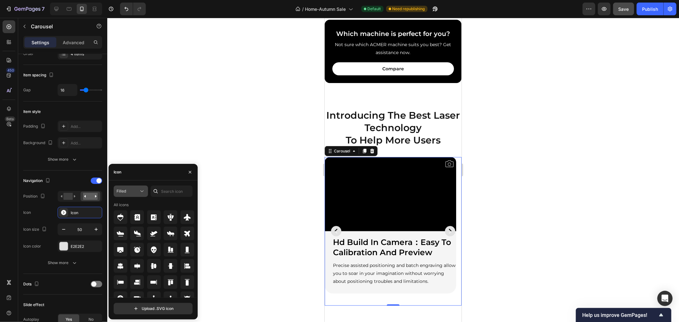
click at [129, 193] on div "Filled" at bounding box center [128, 192] width 22 height 6
click at [166, 190] on input "text" at bounding box center [172, 191] width 42 height 11
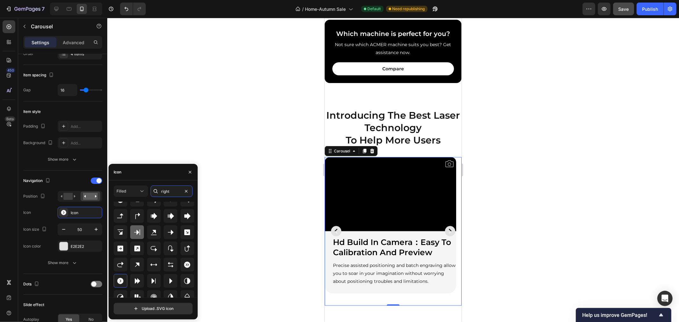
scroll to position [83, 0]
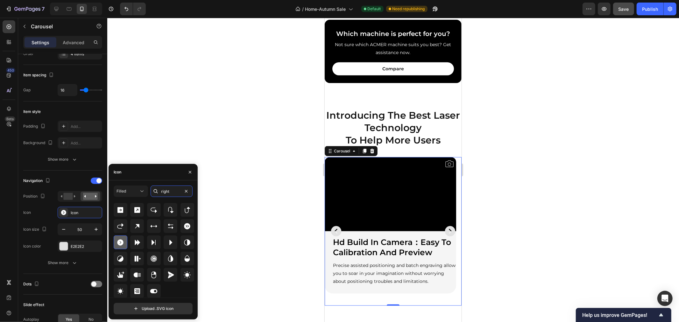
type input "right"
click at [122, 244] on icon at bounding box center [121, 242] width 6 height 6
click at [82, 231] on input "50" at bounding box center [79, 229] width 21 height 11
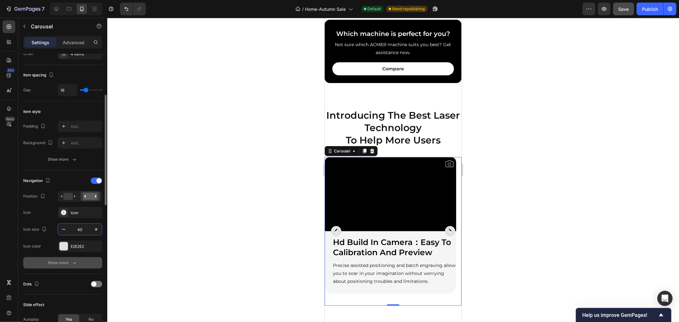
type input "40"
click at [66, 259] on button "Show more" at bounding box center [62, 262] width 79 height 11
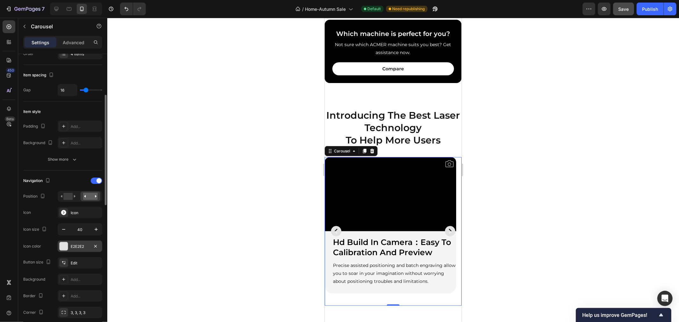
click at [75, 246] on div "E2E2E2" at bounding box center [80, 247] width 18 height 6
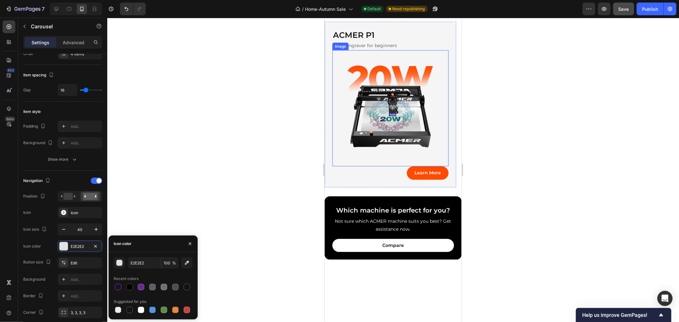
scroll to position [247, 0]
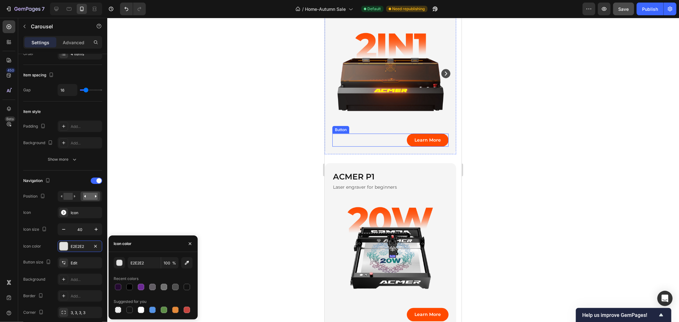
click at [331, 121] on div "ACMER P3 2IN1 Heading IR & Diode 2IN1 Gantry Laser Engraver Text Block Image Le…" at bounding box center [391, 72] width 132 height 166
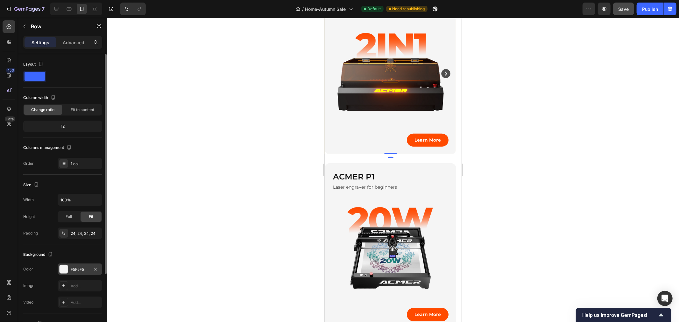
click at [75, 265] on div "F5F5F5" at bounding box center [80, 269] width 45 height 11
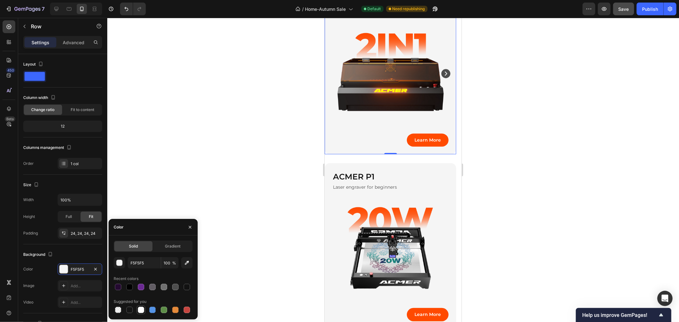
click at [141, 313] on div at bounding box center [141, 310] width 6 height 6
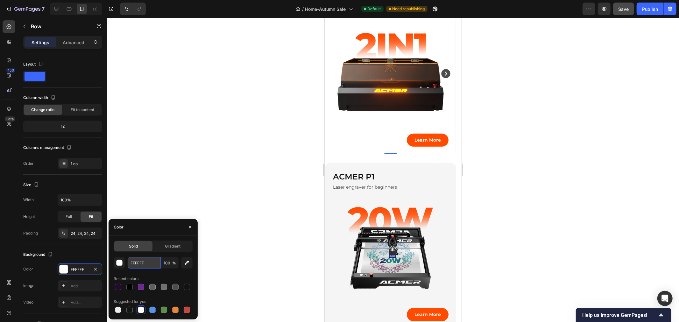
click at [139, 264] on input "FFFFFF" at bounding box center [144, 262] width 33 height 11
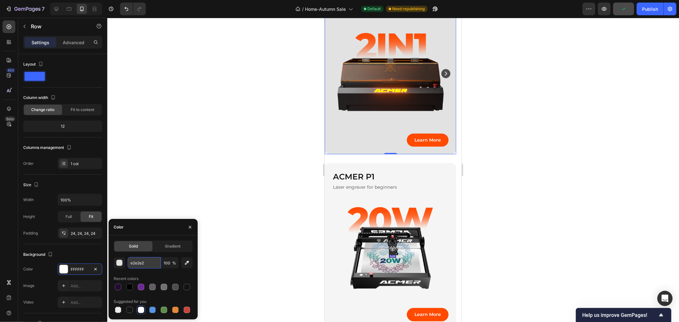
type input "F5F5F5"
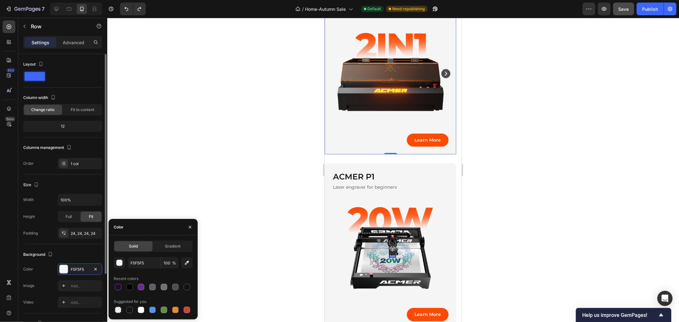
click at [93, 252] on div "Background" at bounding box center [62, 255] width 79 height 10
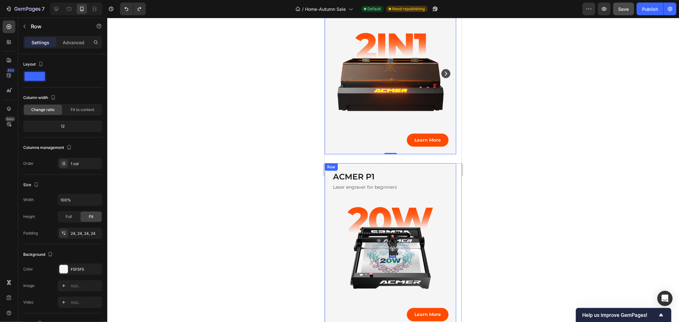
click at [332, 165] on div "Row" at bounding box center [331, 167] width 13 height 8
click at [403, 177] on h2 "ACMER P1" at bounding box center [390, 177] width 116 height 12
click at [409, 165] on div "ACMER P1 Heading 0 Laser engraver for beginners Text Block Image Learn More But…" at bounding box center [391, 246] width 132 height 166
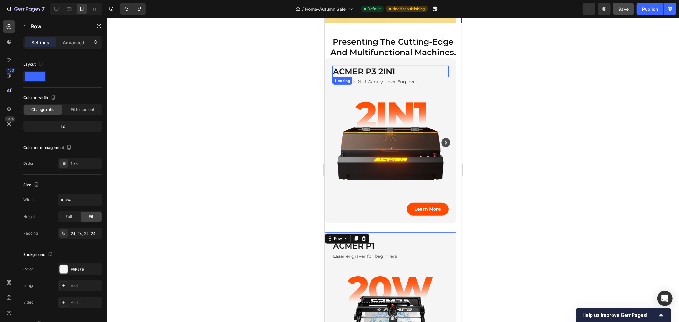
scroll to position [106, 0]
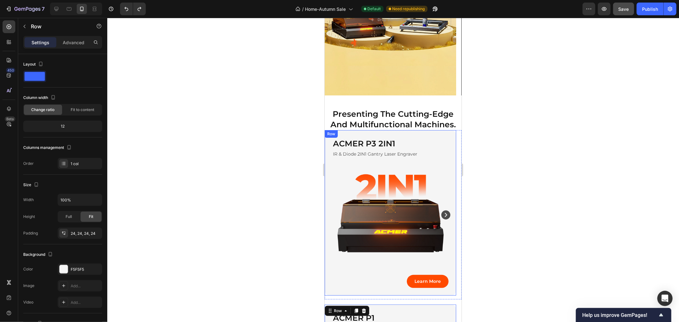
click at [330, 138] on div "ACMER P3 2IN1 Heading IR & Diode 2IN1 Gantry Laser Engraver Text Block Image Le…" at bounding box center [391, 213] width 132 height 166
click at [332, 137] on icon at bounding box center [329, 136] width 5 height 5
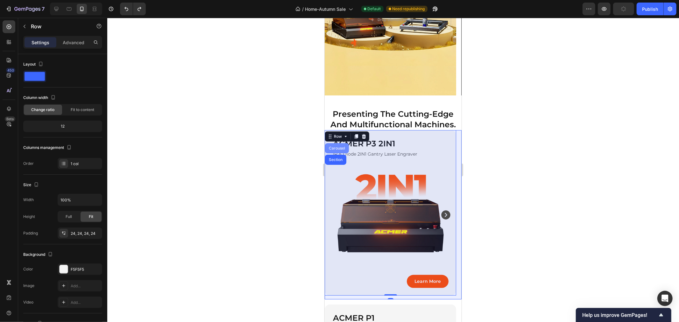
click at [339, 150] on div "Carousel" at bounding box center [337, 148] width 24 height 10
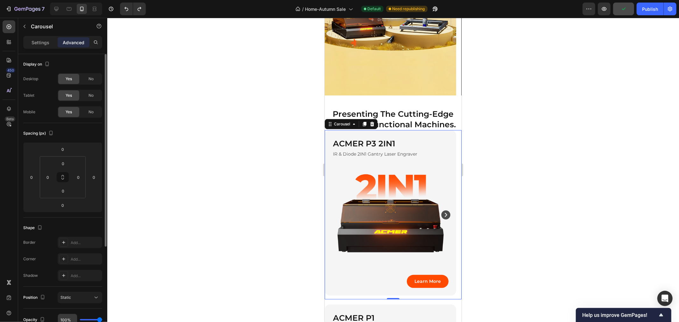
scroll to position [71, 0]
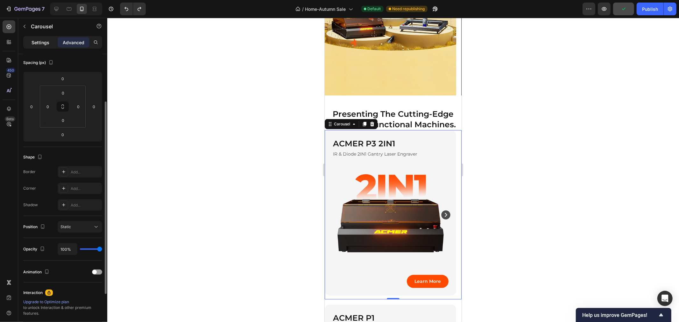
click at [34, 40] on p "Settings" at bounding box center [41, 42] width 18 height 7
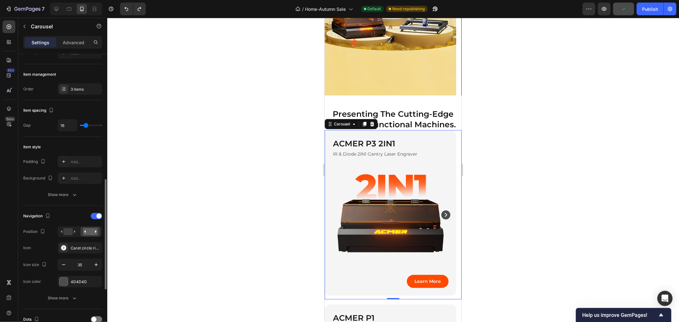
scroll to position [141, 0]
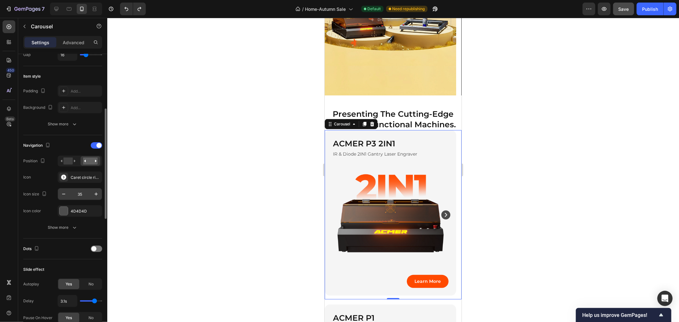
click at [83, 196] on input "35" at bounding box center [79, 194] width 21 height 11
type input "40"
click at [80, 211] on div "4D4D4D" at bounding box center [80, 212] width 18 height 6
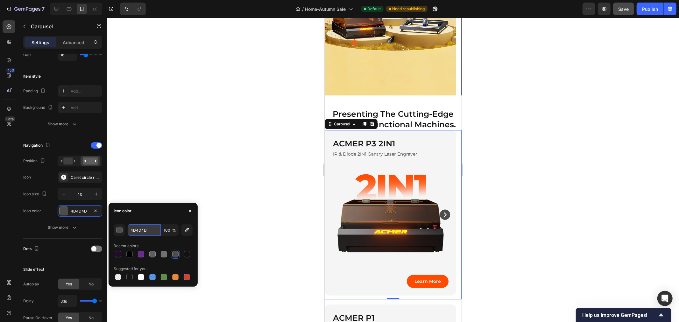
click at [145, 230] on input "4D4D4D" at bounding box center [144, 230] width 33 height 11
type input "e2e2e2"
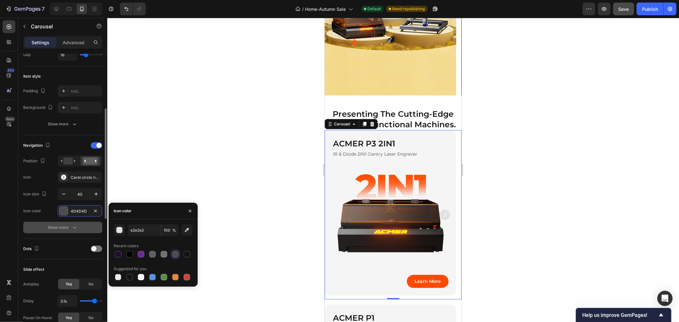
click at [89, 232] on button "Show more" at bounding box center [62, 227] width 79 height 11
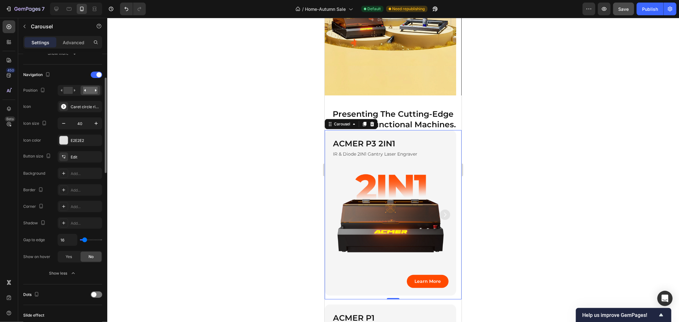
scroll to position [247, 0]
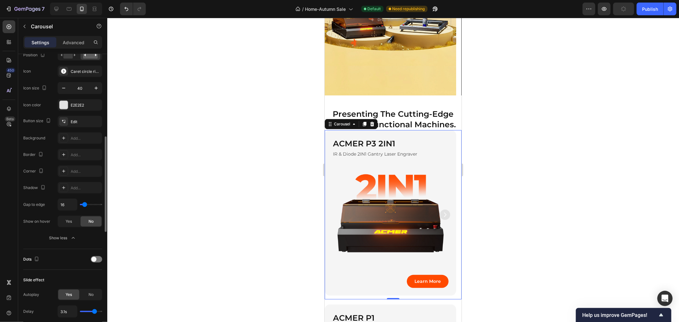
type input "37"
type input "59"
type input "62"
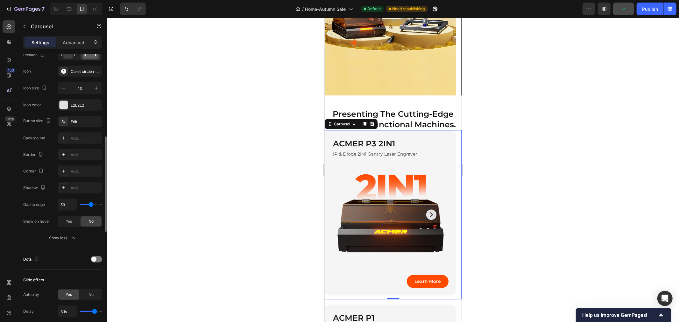
type input "62"
type input "39"
type input "20"
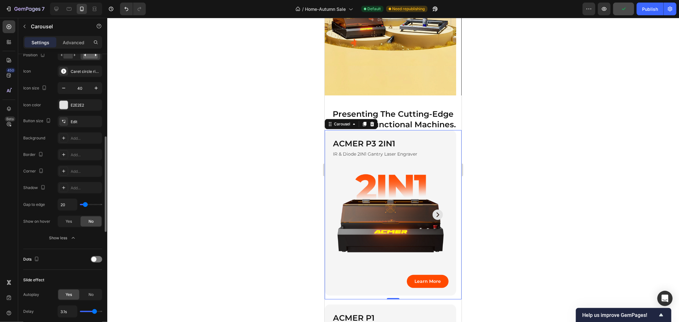
type input "0"
drag, startPoint x: 85, startPoint y: 206, endPoint x: 75, endPoint y: 205, distance: 9.3
type input "0"
click at [80, 205] on input "range" at bounding box center [91, 204] width 22 height 1
click at [62, 225] on div "Yes" at bounding box center [68, 222] width 21 height 10
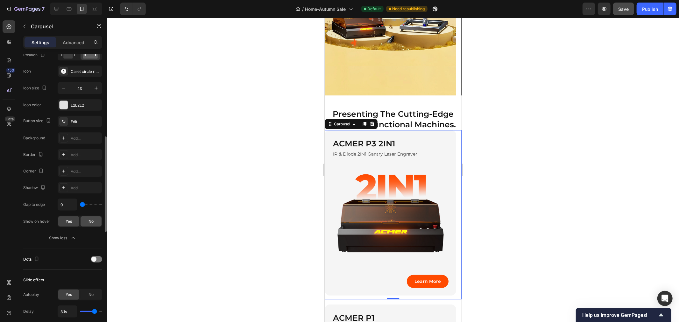
click at [92, 223] on span "No" at bounding box center [91, 222] width 5 height 6
click at [68, 239] on div "Show less" at bounding box center [62, 238] width 27 height 6
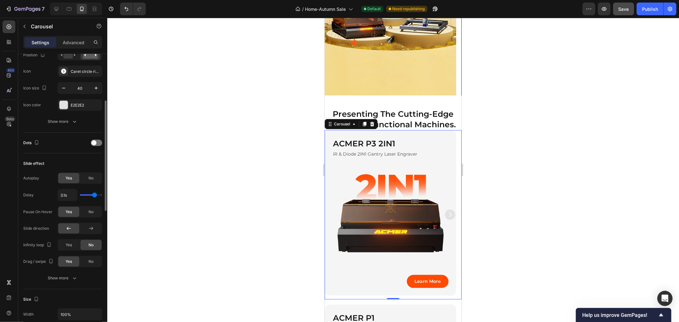
scroll to position [141, 0]
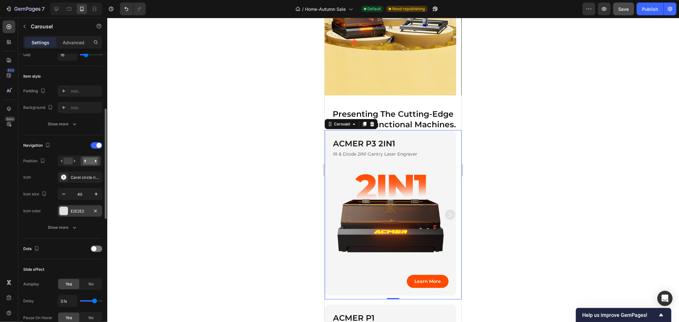
click at [78, 211] on div "E2E2E2" at bounding box center [80, 212] width 18 height 6
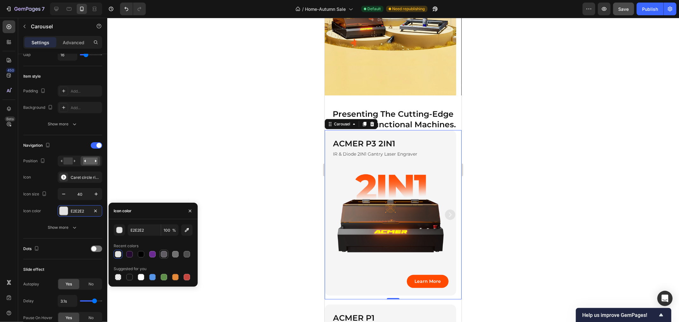
click at [168, 254] on div at bounding box center [164, 255] width 8 height 8
click at [182, 256] on div at bounding box center [153, 254] width 79 height 9
click at [177, 254] on div at bounding box center [175, 254] width 6 height 6
click at [187, 256] on div at bounding box center [187, 254] width 6 height 6
click at [176, 255] on div at bounding box center [175, 254] width 6 height 6
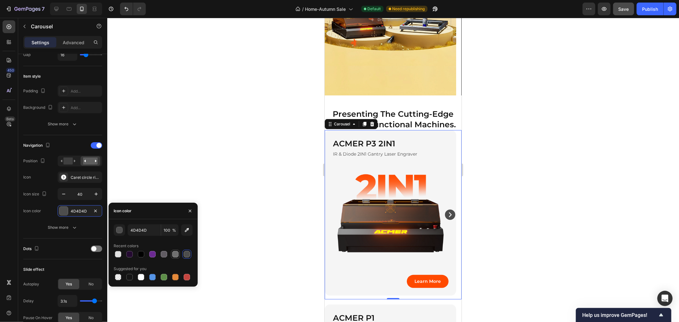
type input "707070"
click at [169, 231] on input "100" at bounding box center [170, 230] width 18 height 11
type input "5"
type input "80"
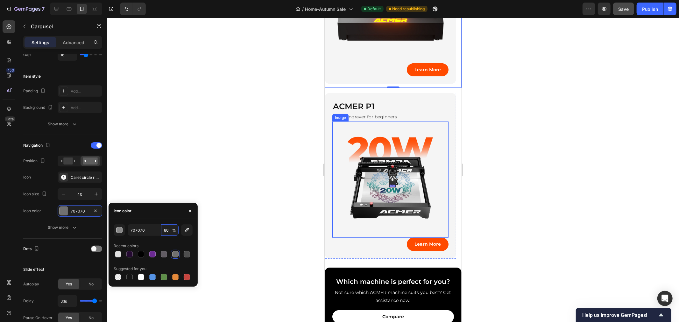
scroll to position [318, 0]
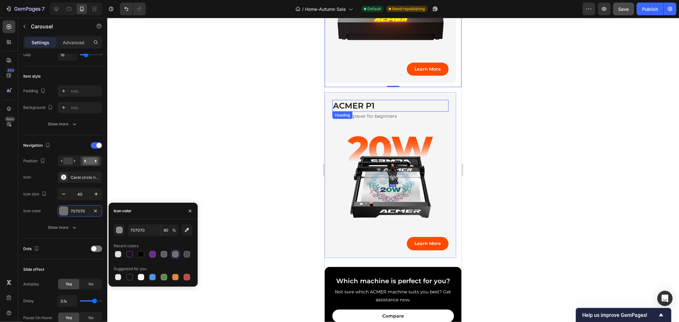
click at [427, 98] on div "ACMER P1 Heading Laser engraver for beginners Text Block Image Learn More Butto…" at bounding box center [391, 175] width 132 height 166
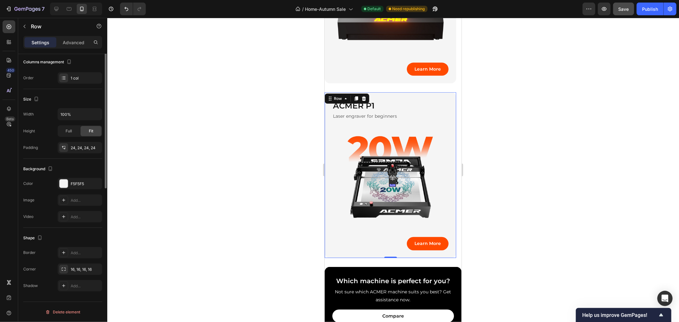
scroll to position [0, 0]
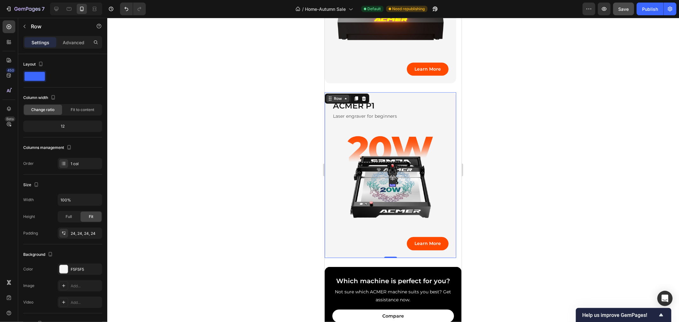
click at [336, 98] on div "Row" at bounding box center [337, 99] width 11 height 6
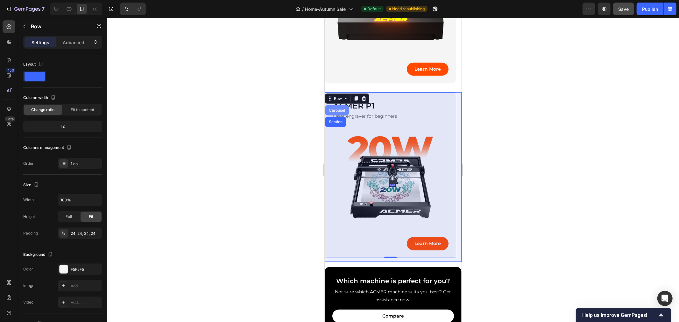
drag, startPoint x: 342, startPoint y: 107, endPoint x: 551, endPoint y: 175, distance: 220.4
click at [342, 107] on div "Carousel" at bounding box center [337, 110] width 24 height 10
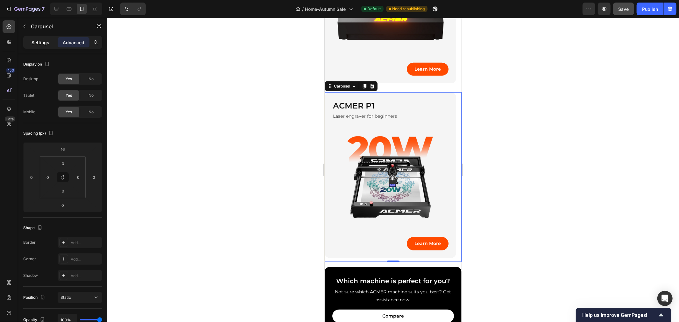
click at [39, 44] on p "Settings" at bounding box center [41, 42] width 18 height 7
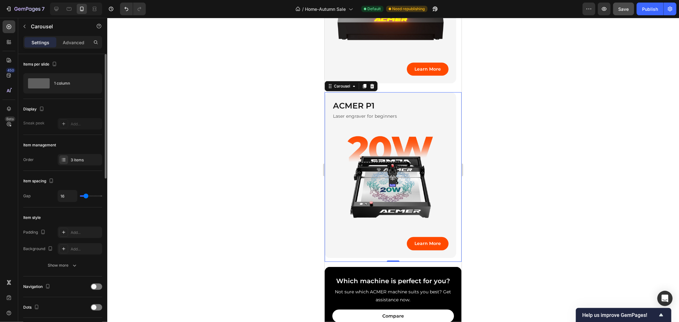
scroll to position [106, 0]
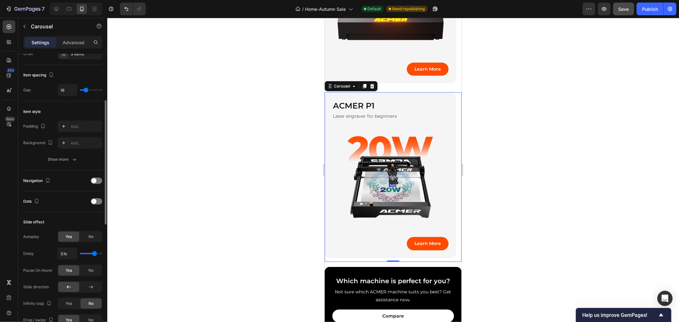
click at [99, 177] on div "Navigation" at bounding box center [62, 181] width 79 height 10
click at [98, 178] on div at bounding box center [96, 181] width 11 height 6
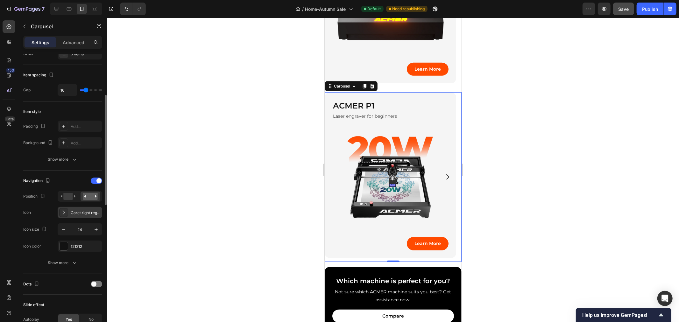
click at [80, 208] on div "Caret right regular" at bounding box center [80, 212] width 45 height 11
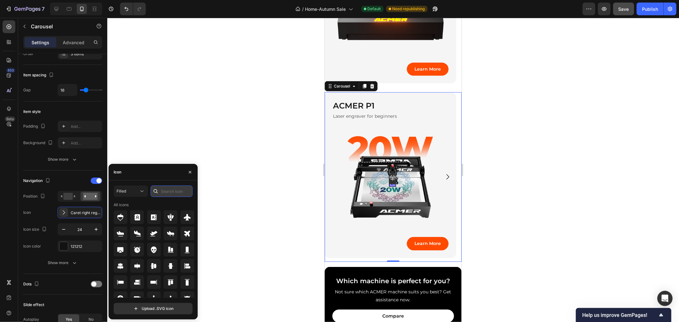
click at [167, 192] on input "text" at bounding box center [172, 191] width 42 height 11
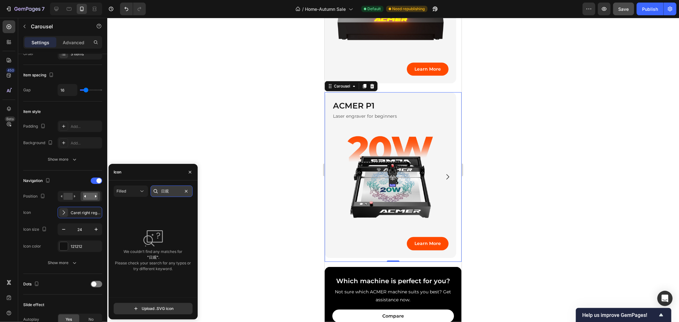
type input "日"
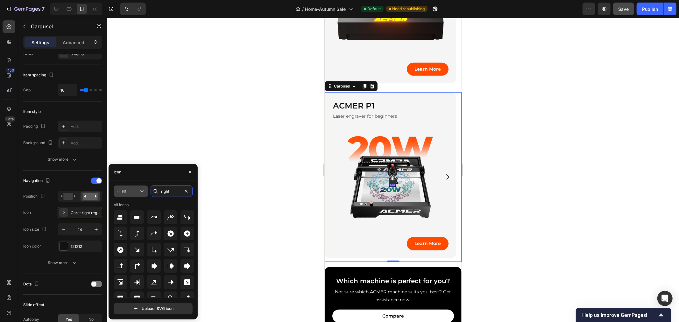
type input "right"
click at [131, 192] on div "Filled" at bounding box center [128, 192] width 22 height 6
click at [124, 252] on div "Filled" at bounding box center [119, 255] width 52 height 12
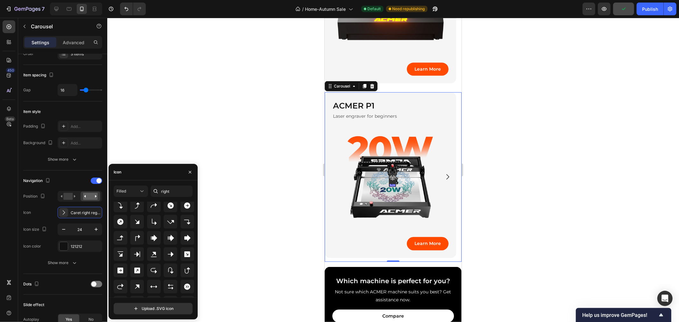
scroll to position [83, 0]
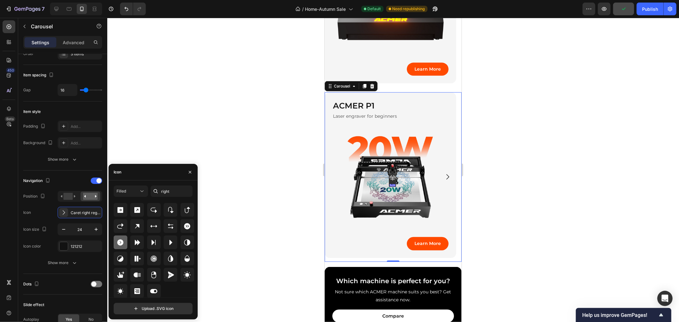
click at [122, 243] on icon at bounding box center [121, 242] width 6 height 6
click at [80, 231] on input "24" at bounding box center [79, 229] width 21 height 11
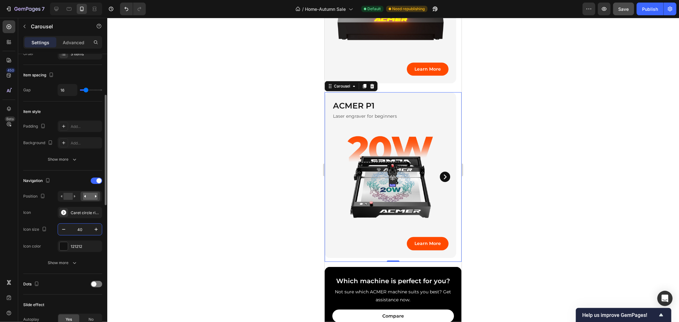
type input "40"
click at [61, 262] on div "Show more" at bounding box center [63, 263] width 30 height 6
click at [77, 248] on div "121212" at bounding box center [80, 247] width 18 height 6
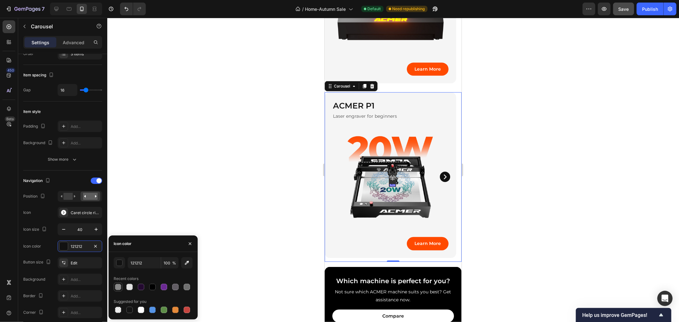
click at [118, 288] on div at bounding box center [118, 287] width 6 height 6
type input "707070"
type input "80"
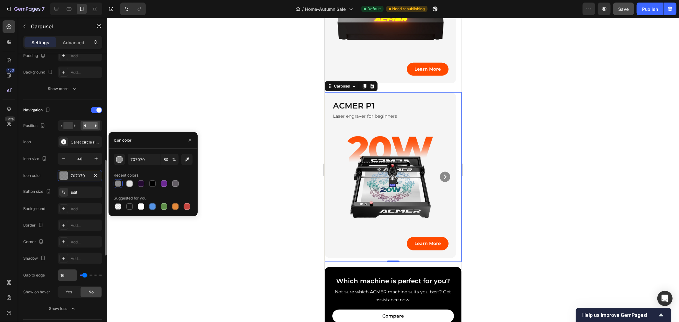
scroll to position [212, 0]
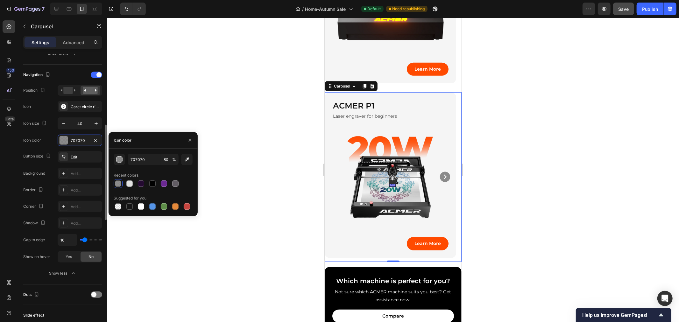
type input "0"
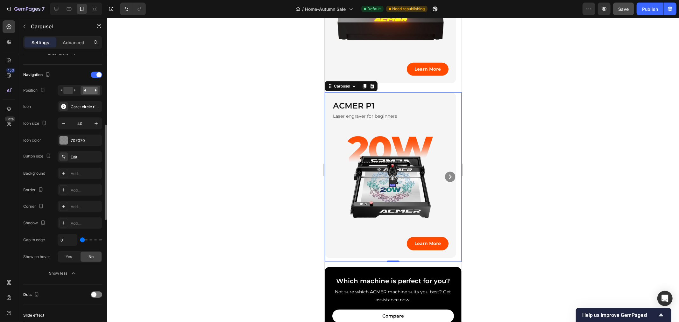
drag, startPoint x: 84, startPoint y: 241, endPoint x: 48, endPoint y: 240, distance: 36.6
type input "0"
click at [80, 240] on input "range" at bounding box center [91, 239] width 22 height 1
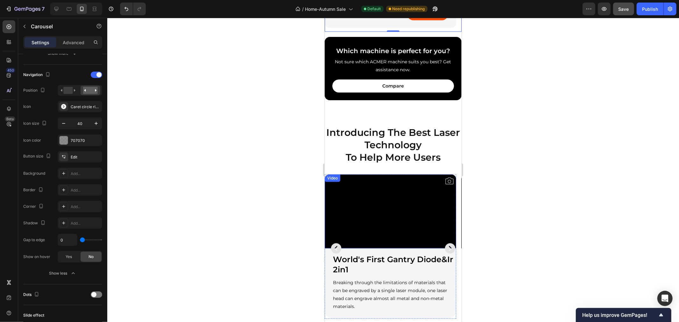
scroll to position [601, 0]
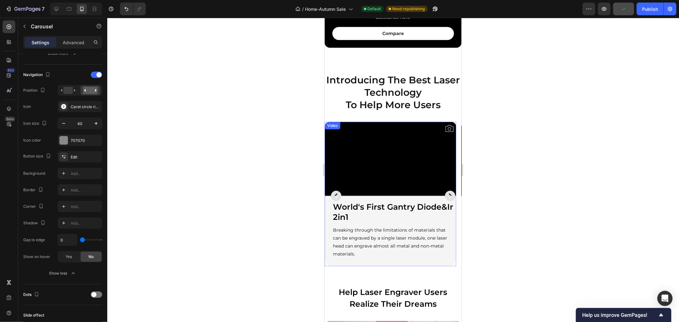
click at [372, 182] on video at bounding box center [391, 159] width 132 height 74
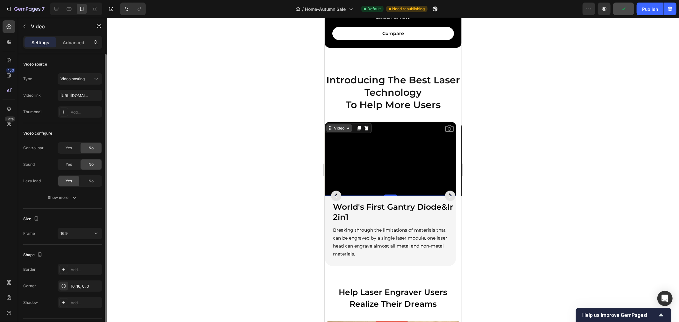
click at [333, 127] on div "Video" at bounding box center [338, 128] width 13 height 6
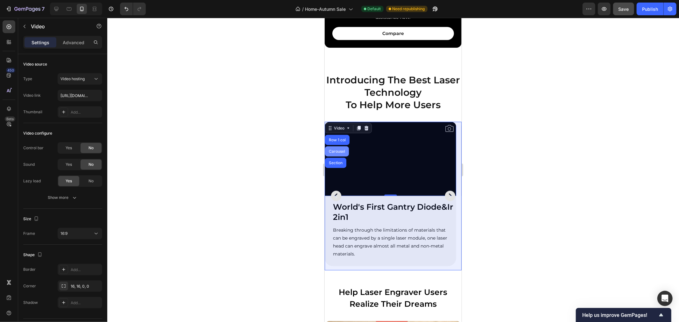
click at [340, 149] on div "Carousel" at bounding box center [336, 151] width 19 height 4
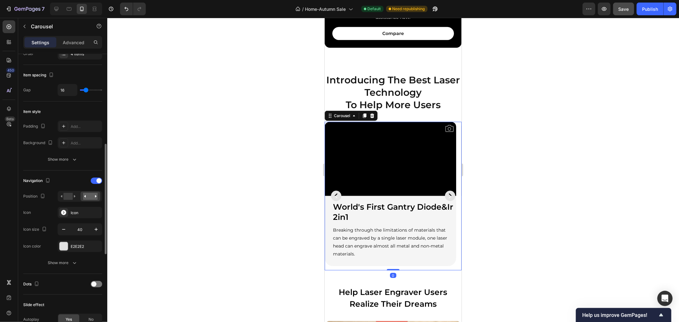
scroll to position [177, 0]
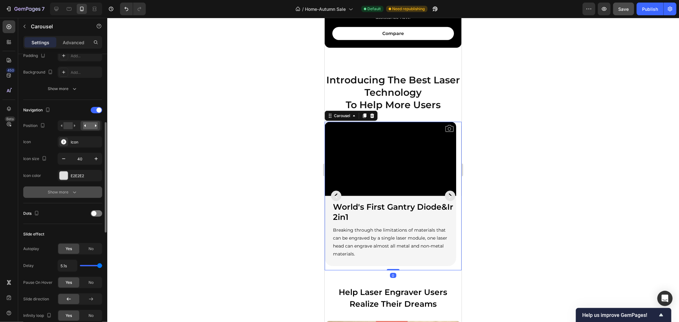
click at [74, 192] on icon "button" at bounding box center [74, 192] width 6 height 6
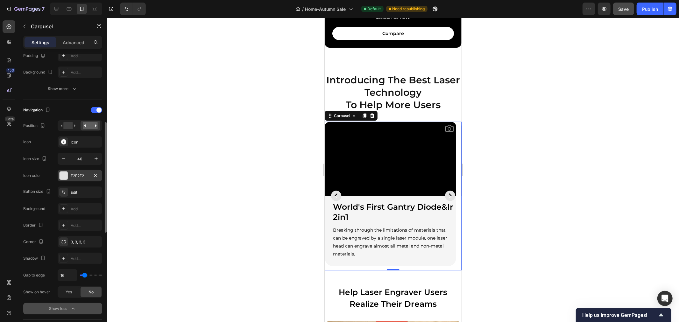
click at [78, 178] on div "E2E2E2" at bounding box center [80, 176] width 18 height 6
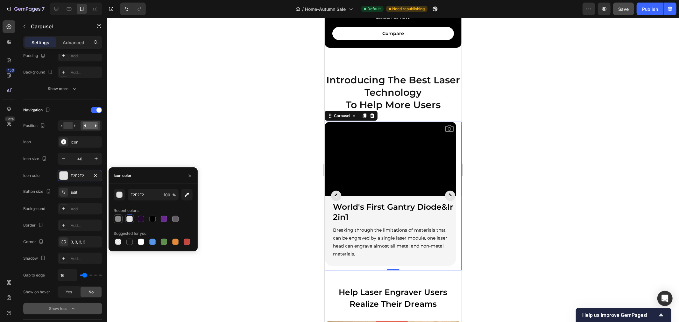
click at [120, 222] on div at bounding box center [118, 219] width 6 height 6
type input "707070"
type input "80"
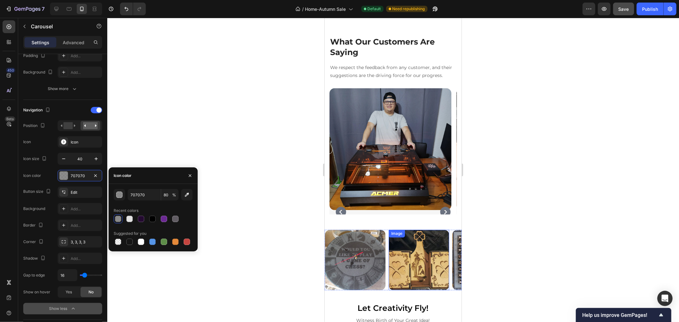
scroll to position [1521, 0]
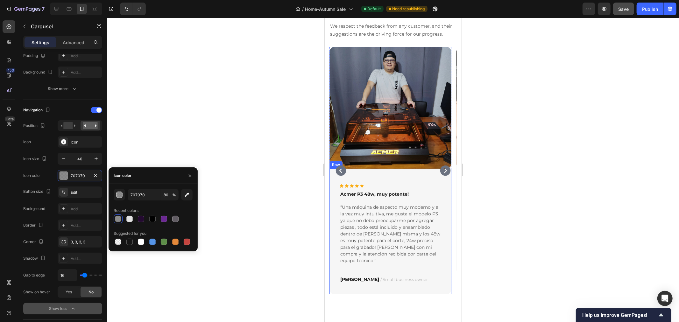
click at [331, 204] on div "Icon Icon Icon Icon Icon Icon List Hoz Acmer P3 48w, muy potente! Text block “U…" at bounding box center [390, 231] width 122 height 126
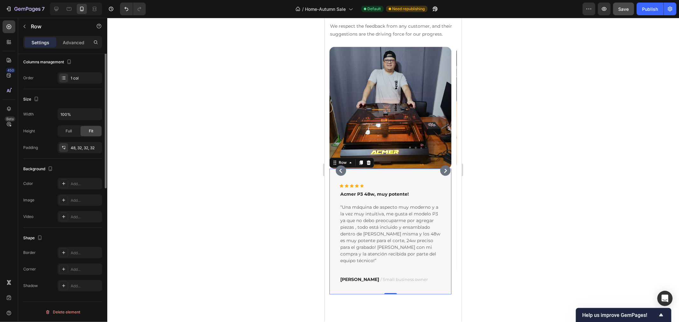
scroll to position [0, 0]
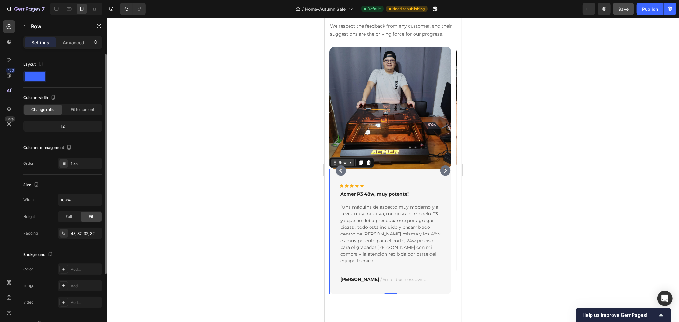
click at [348, 165] on icon at bounding box center [350, 162] width 5 height 5
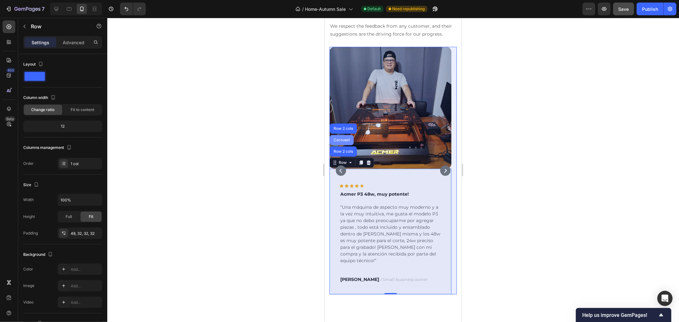
click at [346, 142] on div "Carousel" at bounding box center [341, 140] width 19 height 4
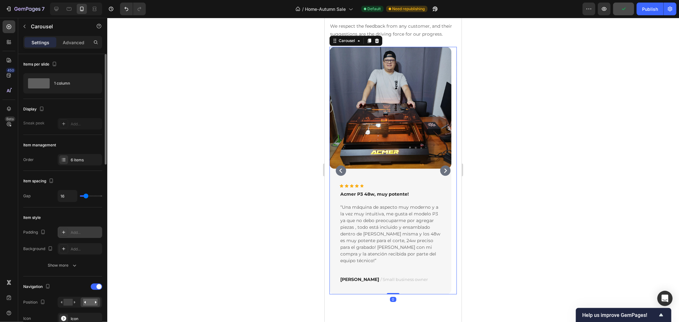
scroll to position [141, 0]
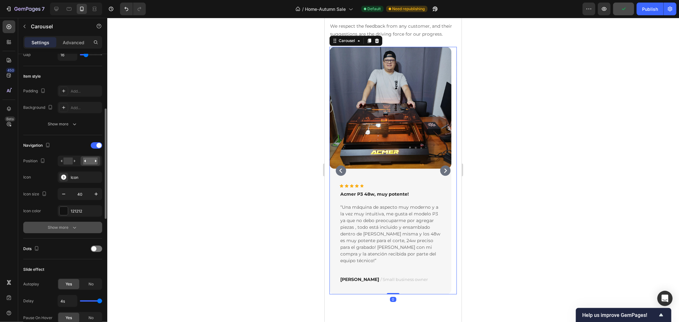
click at [79, 225] on button "Show more" at bounding box center [62, 227] width 79 height 11
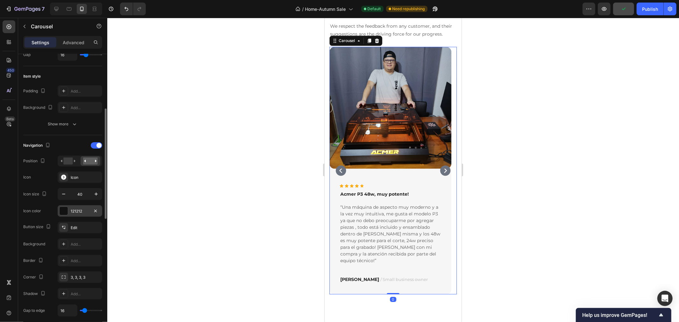
click at [82, 210] on div "121212" at bounding box center [80, 212] width 18 height 6
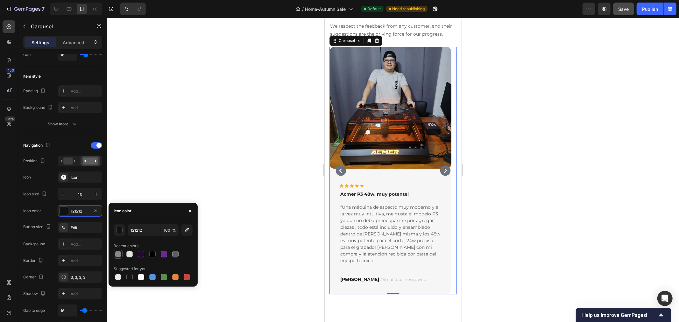
click at [116, 256] on div at bounding box center [118, 254] width 6 height 6
type input "707070"
type input "80"
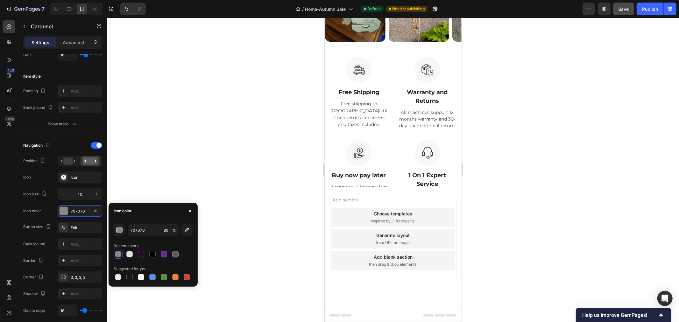
scroll to position [2000, 0]
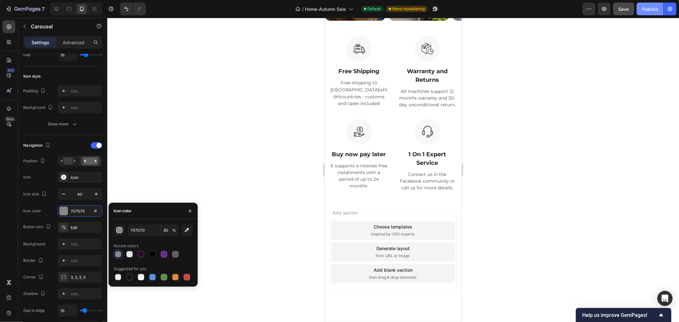
click at [649, 7] on div "Publish" at bounding box center [650, 9] width 16 height 7
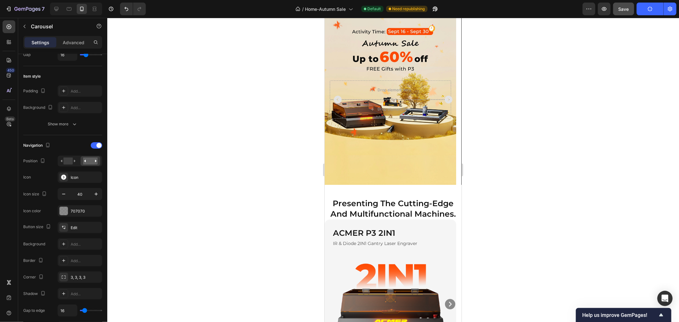
scroll to position [0, 0]
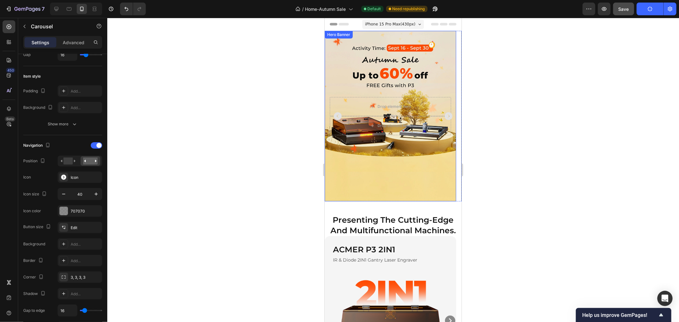
click at [410, 150] on div "Background Image" at bounding box center [391, 116] width 132 height 171
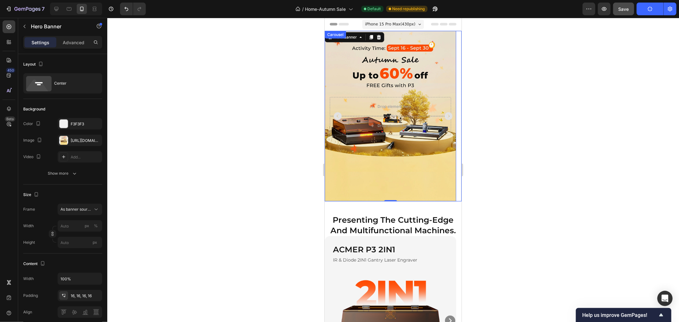
click at [445, 116] on icon "Carousel Next Arrow" at bounding box center [449, 116] width 8 height 8
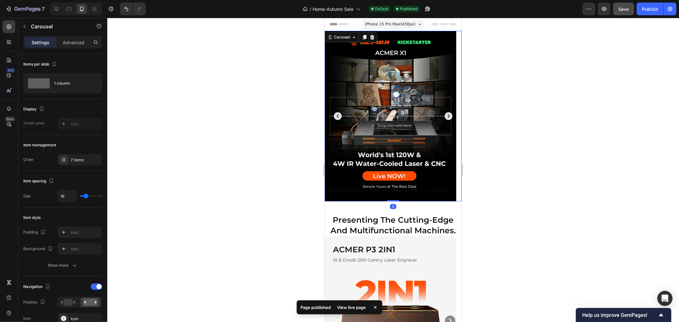
click at [336, 116] on icon "Carousel Back Arrow" at bounding box center [338, 116] width 10 height 10
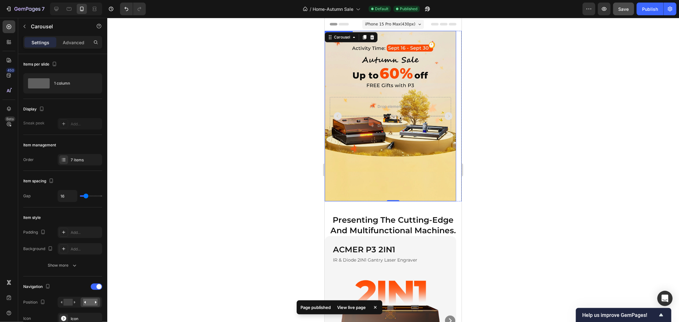
click at [375, 160] on div "Background Image" at bounding box center [391, 116] width 132 height 171
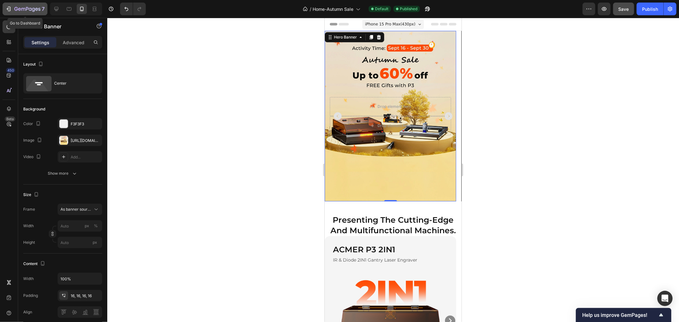
click at [32, 11] on icon "button" at bounding box center [27, 9] width 26 height 5
